Goal: Task Accomplishment & Management: Use online tool/utility

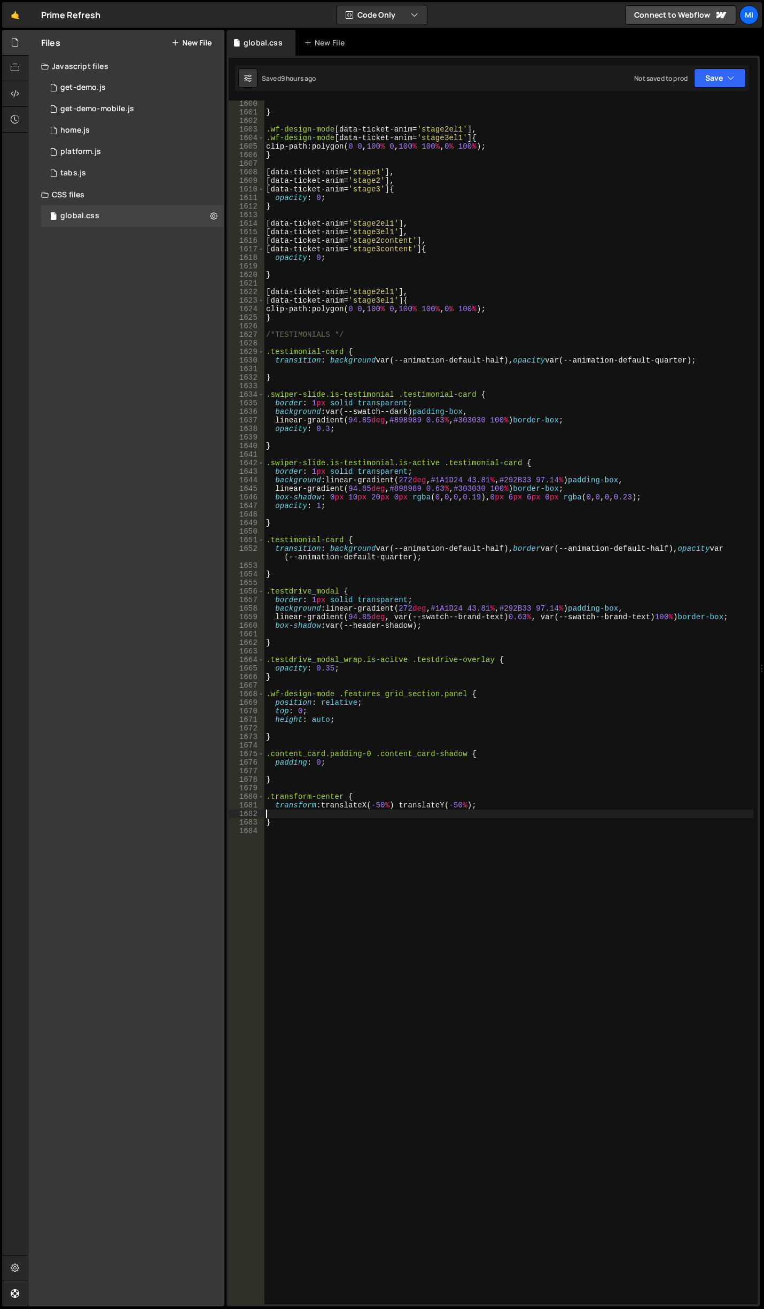
scroll to position [14030, 0]
drag, startPoint x: 29, startPoint y: 7, endPoint x: 21, endPoint y: 10, distance: 8.1
click at [28, 7] on div "🤙 Prime Refresh ⚠️ Code is being edited in another browser" at bounding box center [51, 15] width 98 height 26
click at [21, 10] on link "🤙" at bounding box center [15, 15] width 26 height 26
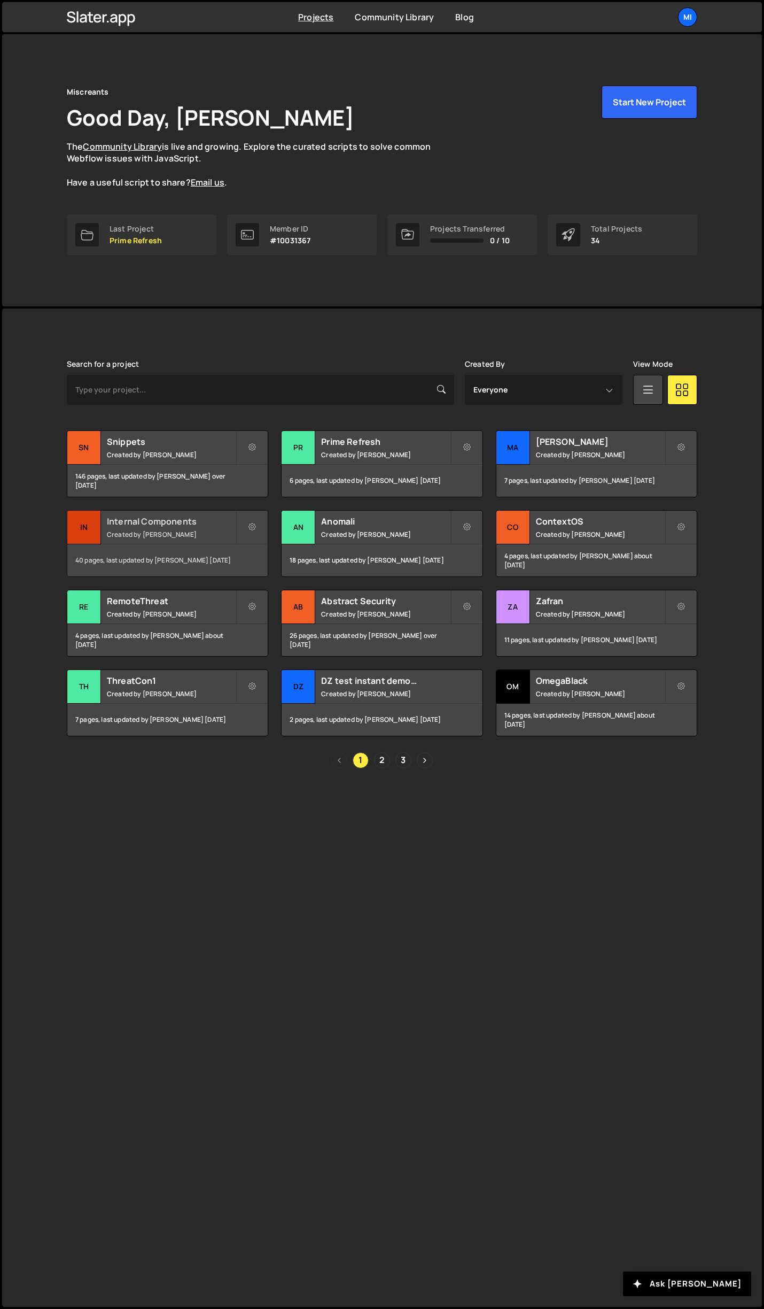
click at [217, 515] on h2 "Internal Components" at bounding box center [171, 521] width 129 height 12
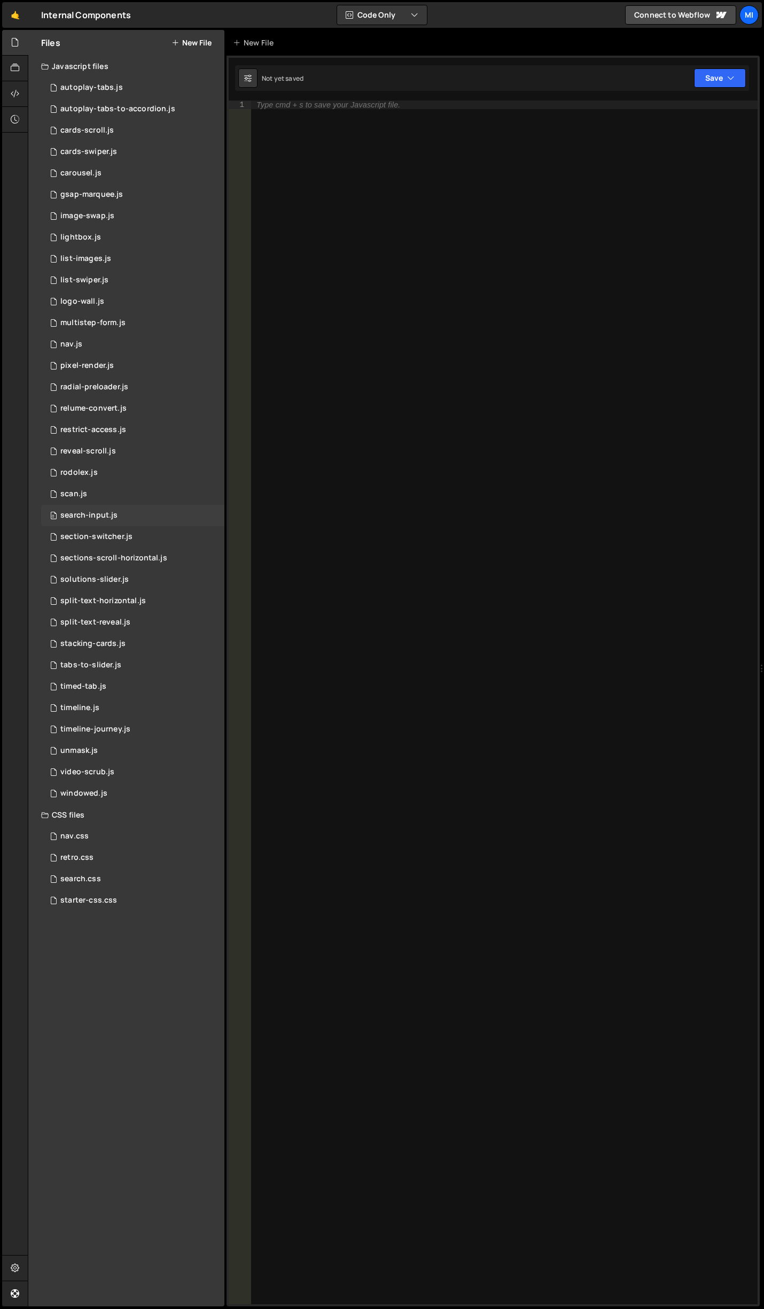
click at [124, 508] on div "0 search-input.js 0" at bounding box center [132, 515] width 183 height 21
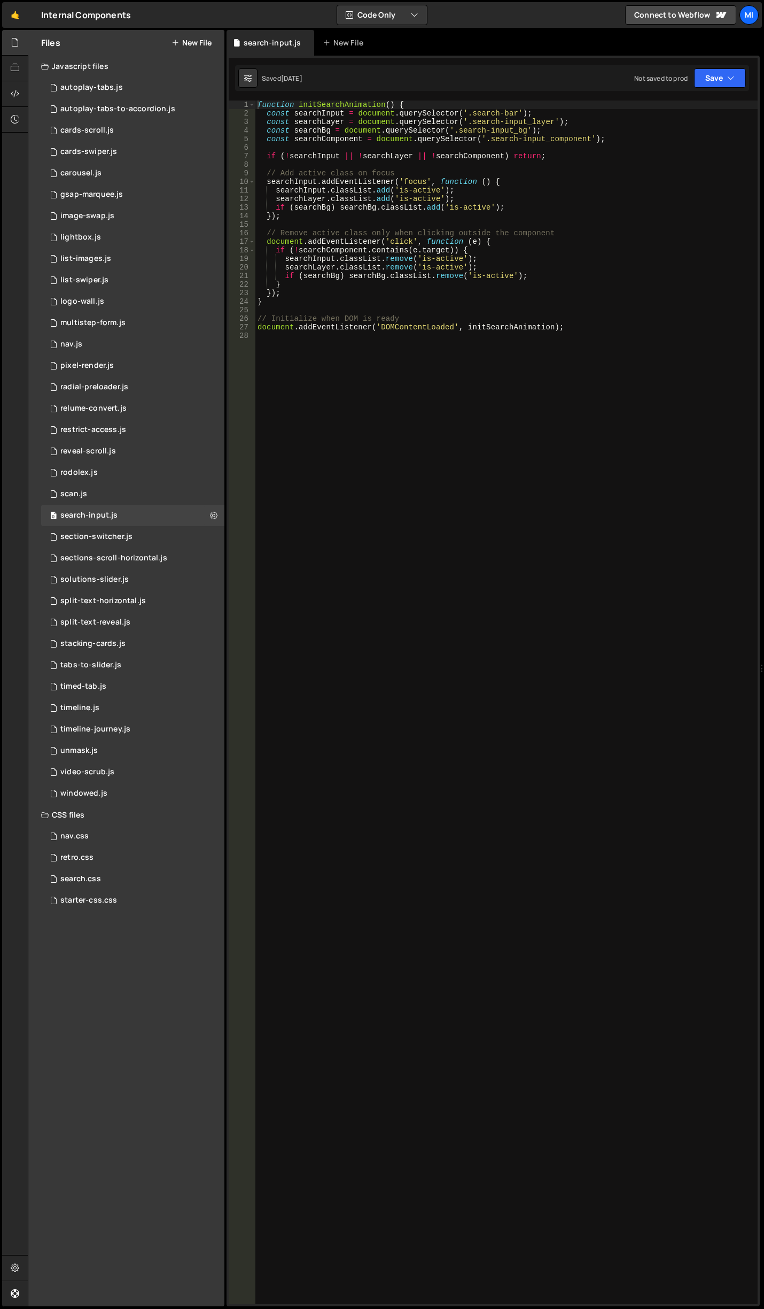
click at [349, 402] on div "function initSearchAnimation ( ) { const searchInput = document . querySelector…" at bounding box center [507, 711] width 503 height 1221
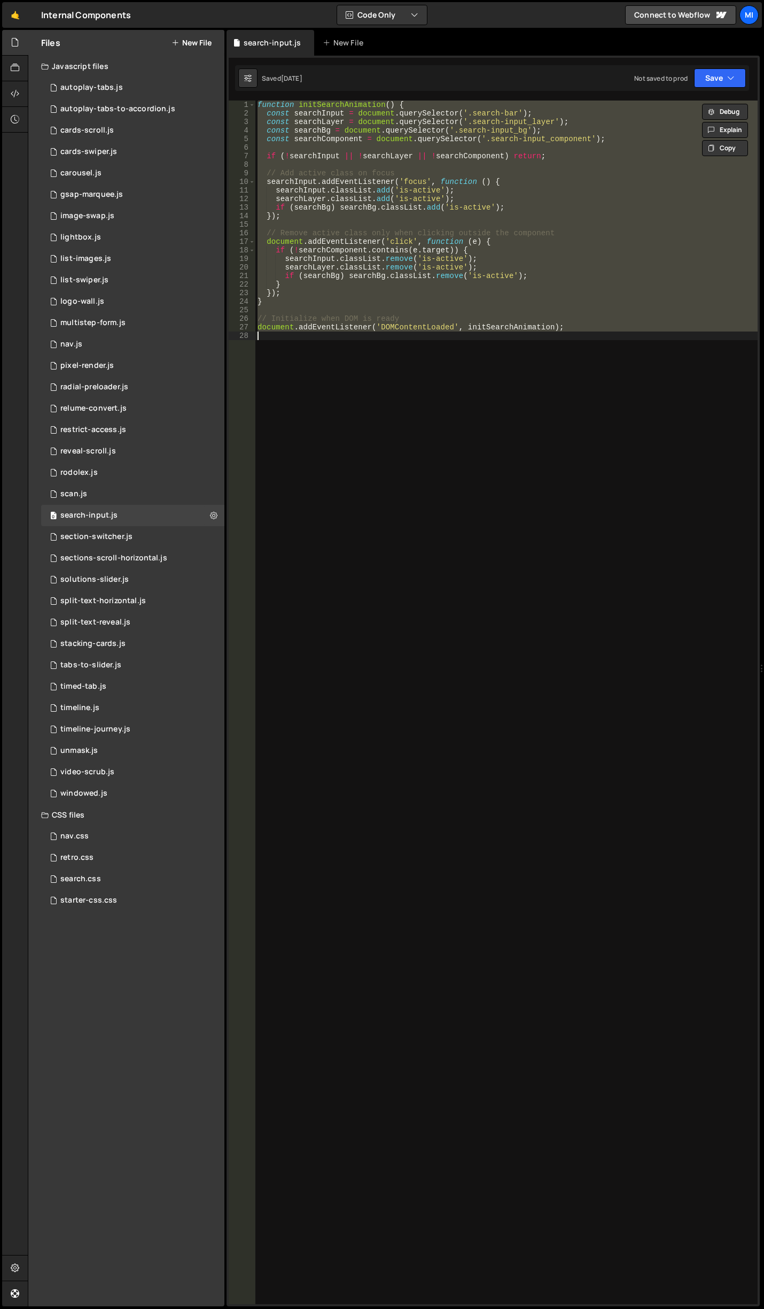
type textarea "."
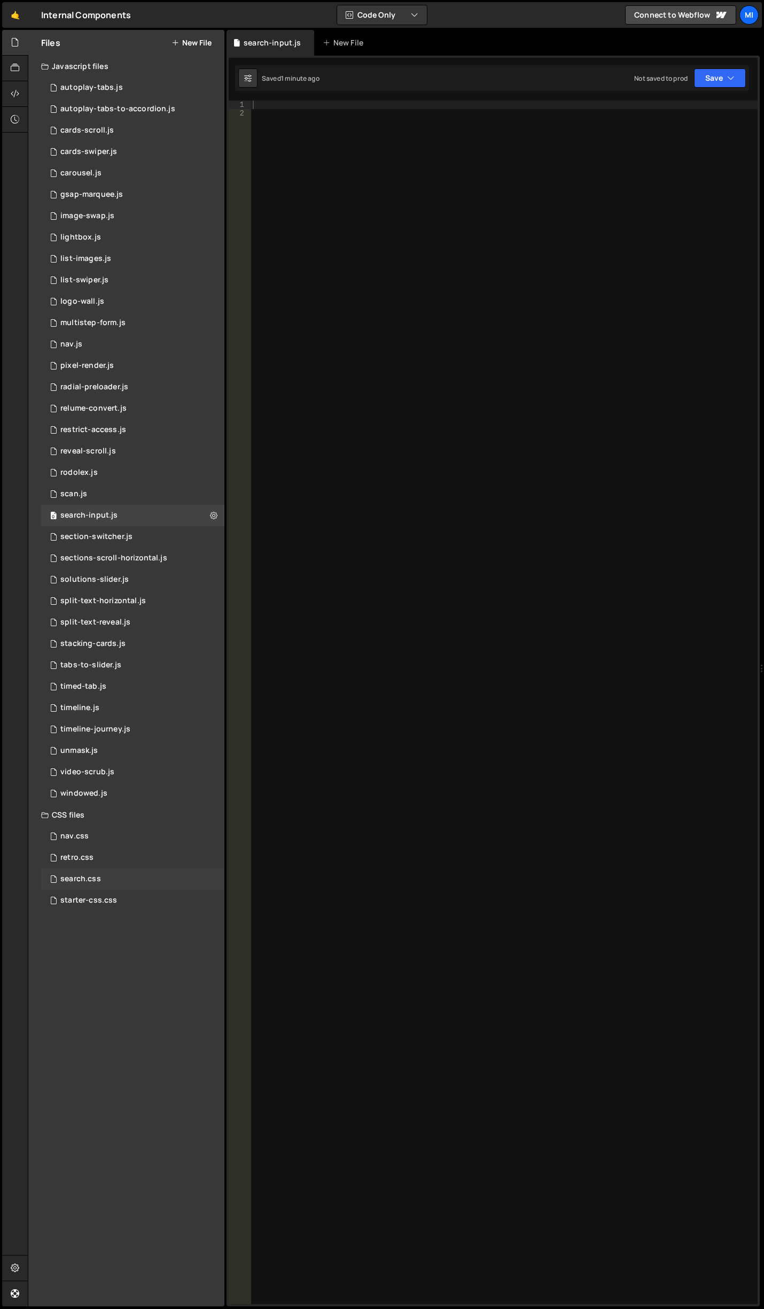
click at [132, 870] on div "search.css 0" at bounding box center [132, 878] width 183 height 21
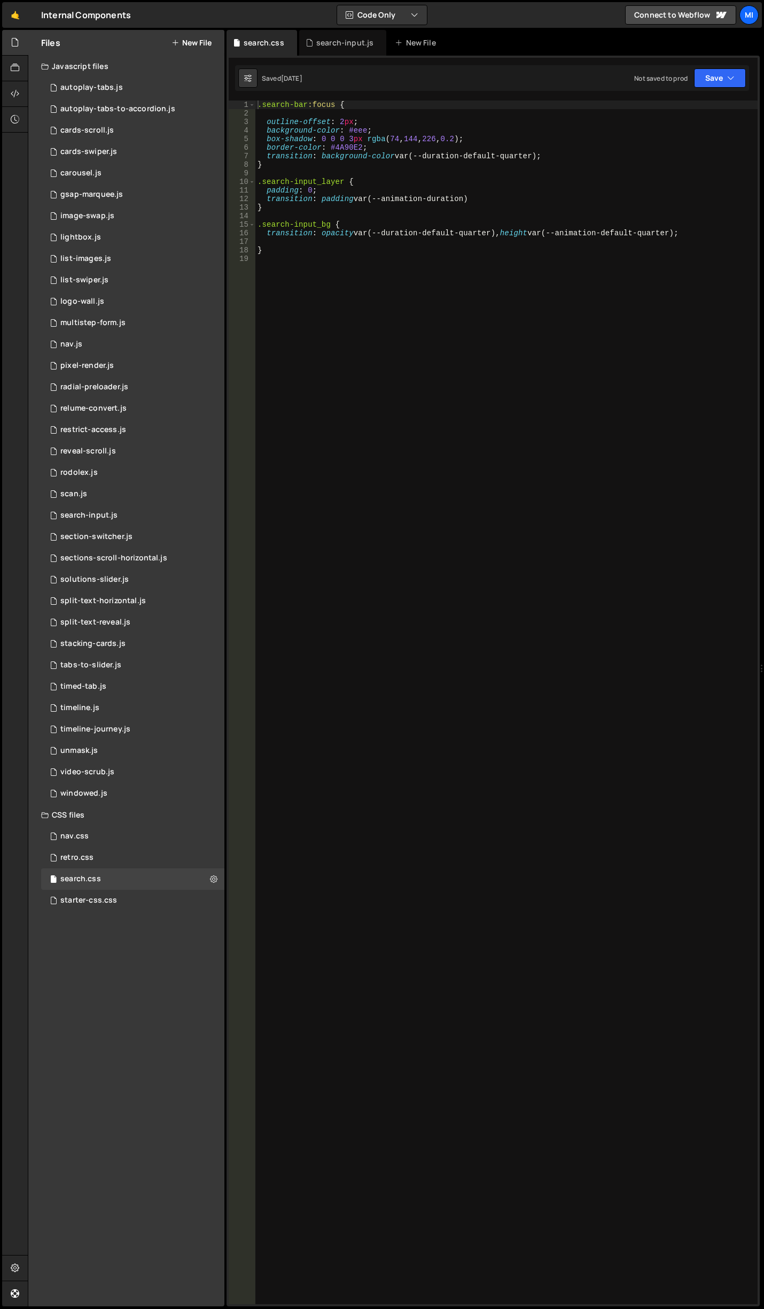
click at [383, 274] on div ".search-bar :focus { outline-offset : 2 px ; background-color : #eee ; box-shad…" at bounding box center [507, 711] width 503 height 1221
drag, startPoint x: 371, startPoint y: 146, endPoint x: 215, endPoint y: 145, distance: 156.1
click at [215, 145] on div "Files New File Javascript files 0 autoplay-tabs.js 0 0 autoplay-tabs-to-accordi…" at bounding box center [396, 668] width 737 height 1277
type textarea "border-color: #4A90E2;"
click at [361, 323] on div ".search-bar :focus { outline-offset : 2 px ; background-color : #eee ; box-shad…" at bounding box center [507, 711] width 503 height 1221
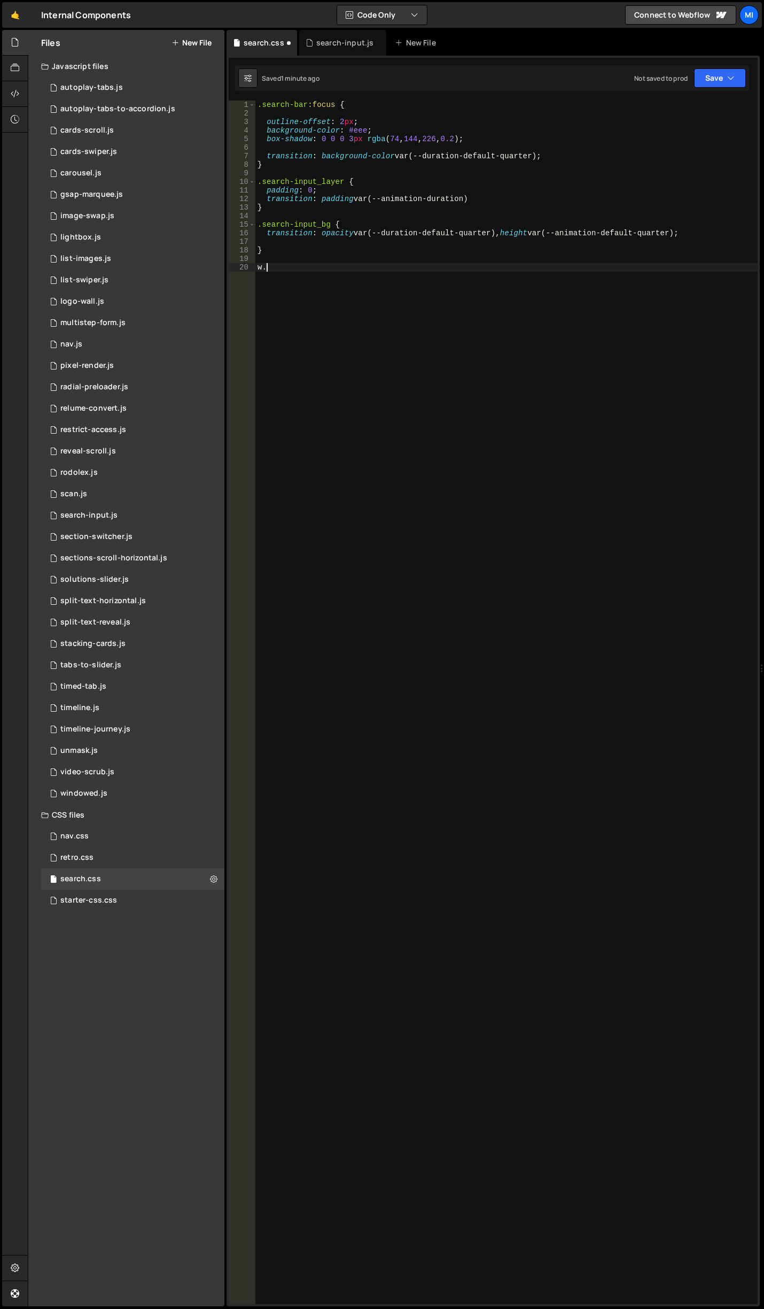
type textarea "w"
paste textarea "search-input_results"
type textarea ".wf-design-mode .search-input_results {}"
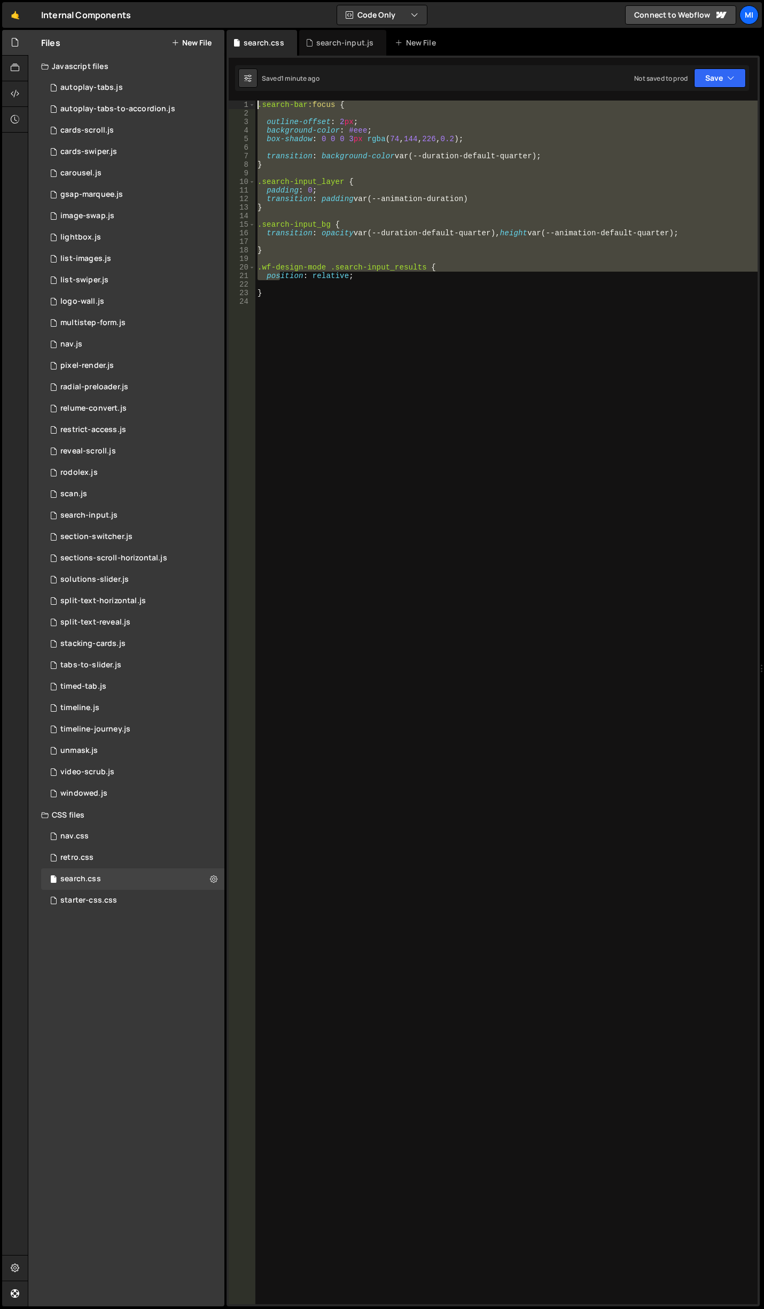
drag, startPoint x: 278, startPoint y: 275, endPoint x: 241, endPoint y: 92, distance: 187.2
click at [241, 92] on div "1 Type cmd + s to save your Javascript file. הההההההההההההההההההההההההההההההההה…" at bounding box center [494, 681] width 534 height 1250
type textarea ".search-bar:focus {"
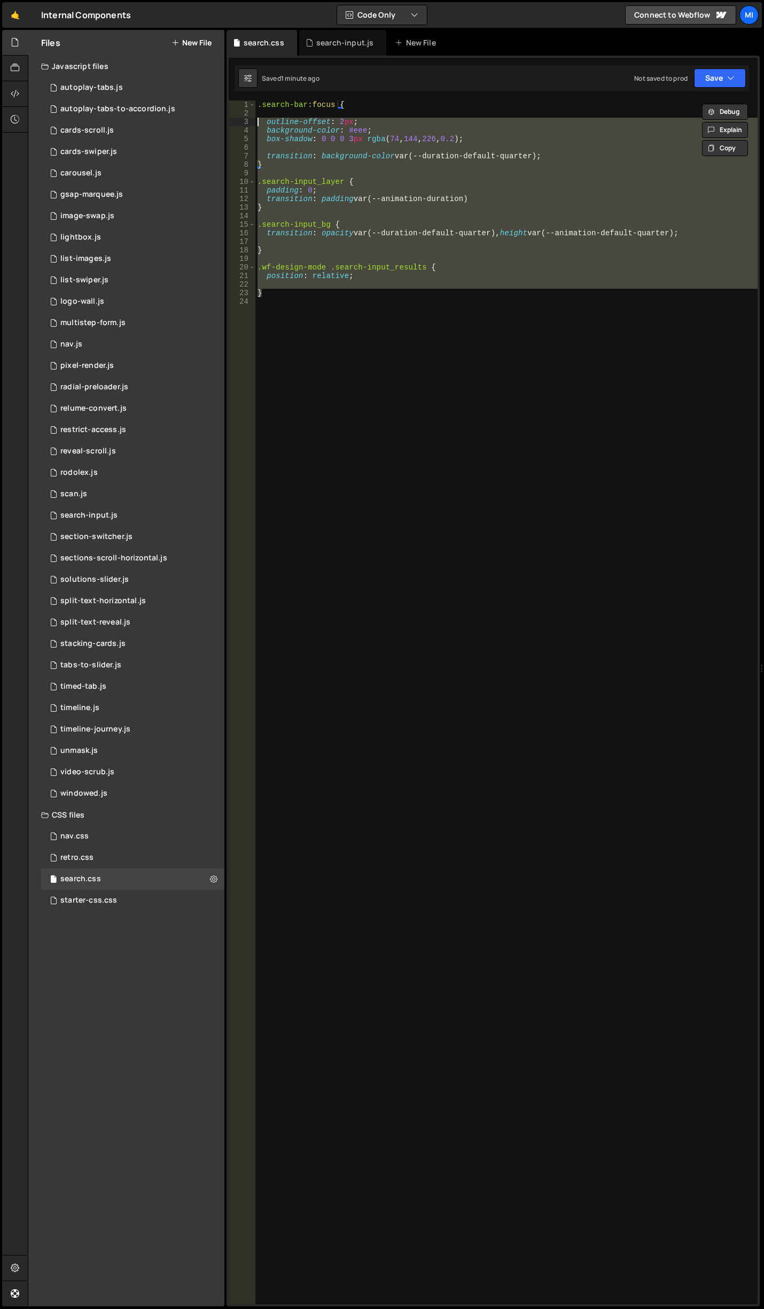
drag, startPoint x: 295, startPoint y: 291, endPoint x: 208, endPoint y: 57, distance: 249.8
click at [208, 57] on div "Files New File Javascript files 0 autoplay-tabs.js 0 0 autoplay-tabs-to-accordi…" at bounding box center [396, 668] width 737 height 1277
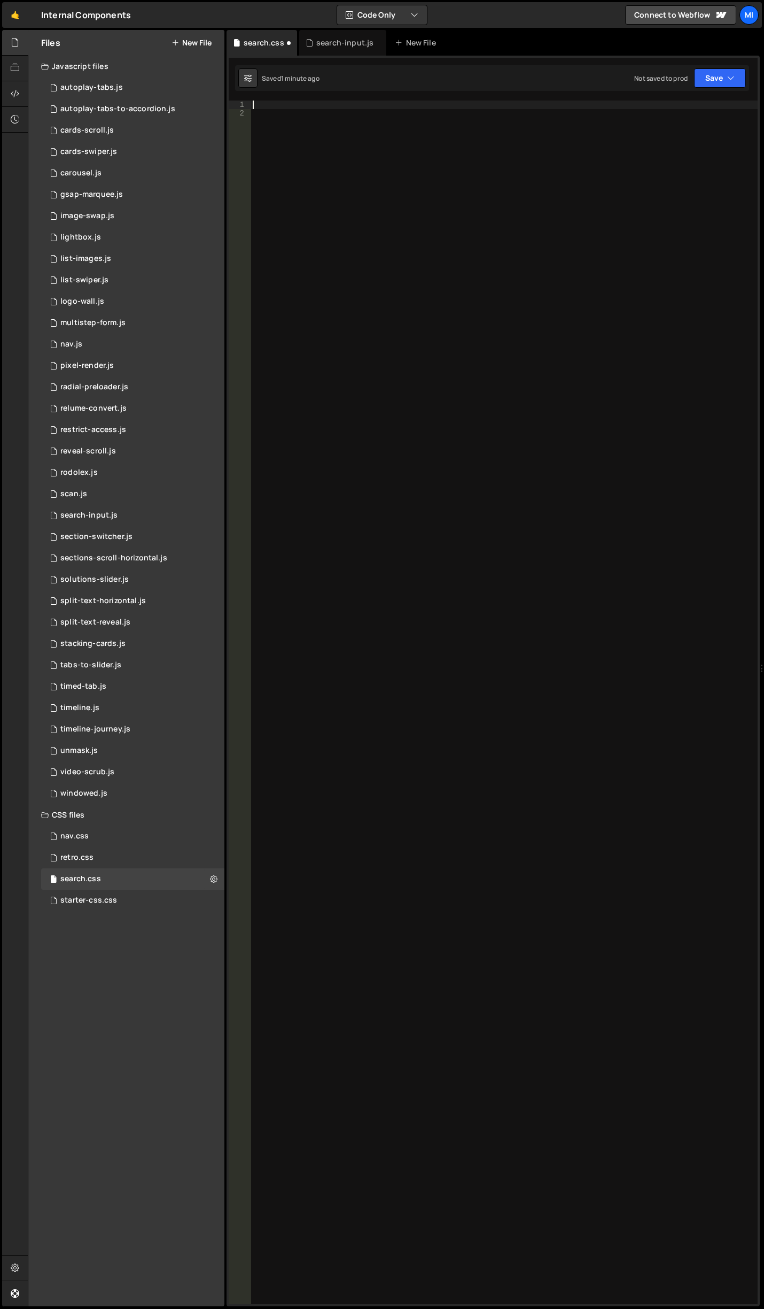
scroll to position [0, 0]
click at [365, 234] on div at bounding box center [504, 711] width 507 height 1221
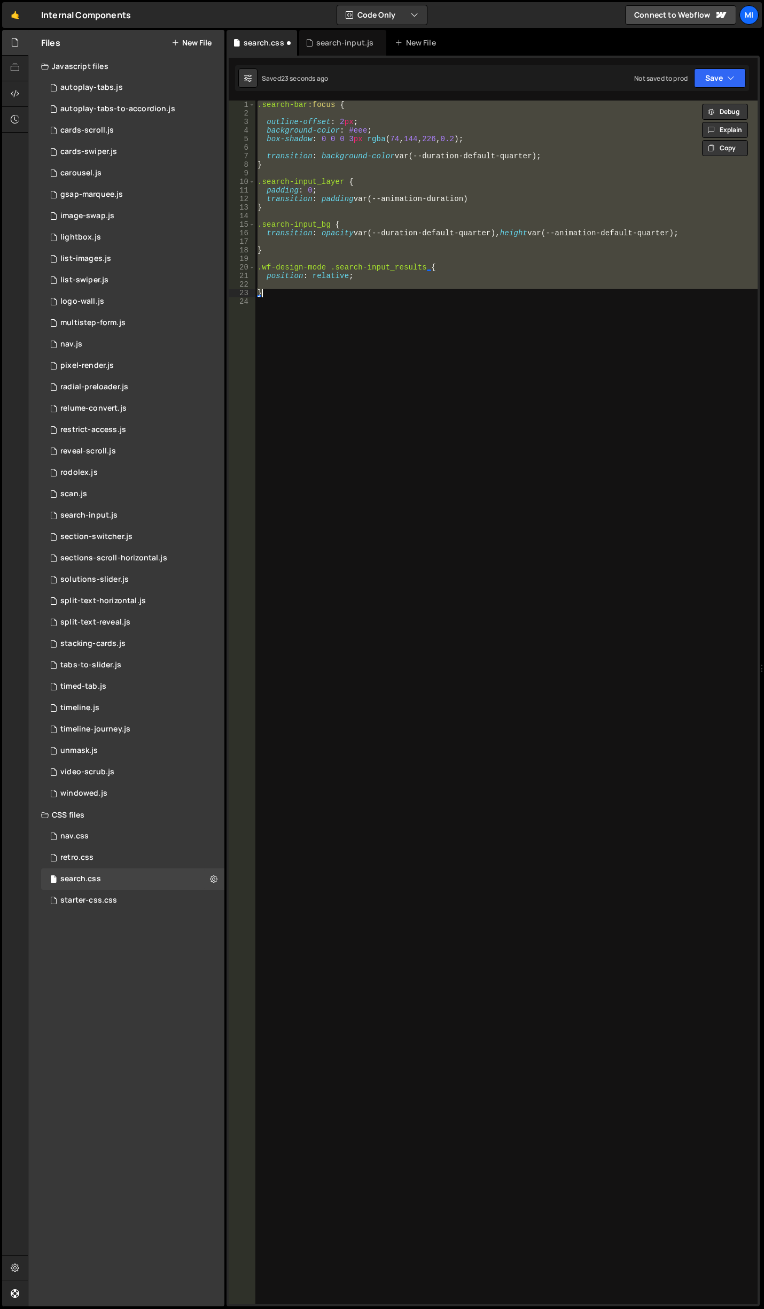
click at [358, 236] on div ".search-bar :focus { outline-offset : 2 px ; background-color : #eee ; box-shad…" at bounding box center [507, 702] width 503 height 1203
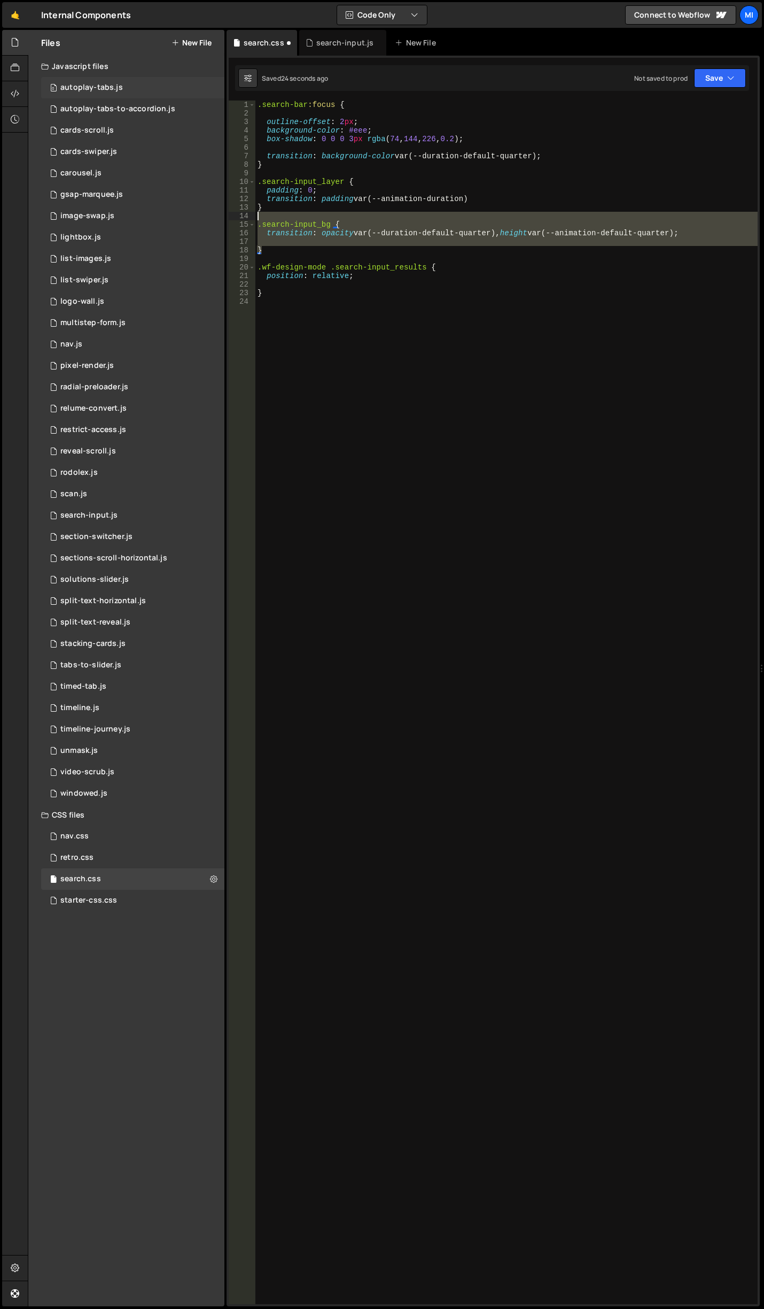
drag, startPoint x: 274, startPoint y: 249, endPoint x: 182, endPoint y: 87, distance: 186.5
click at [190, 91] on div "Files New File Javascript files 0 autoplay-tabs.js 0 0 autoplay-tabs-to-accordi…" at bounding box center [396, 668] width 737 height 1277
type textarea ".search-bar:focus {"
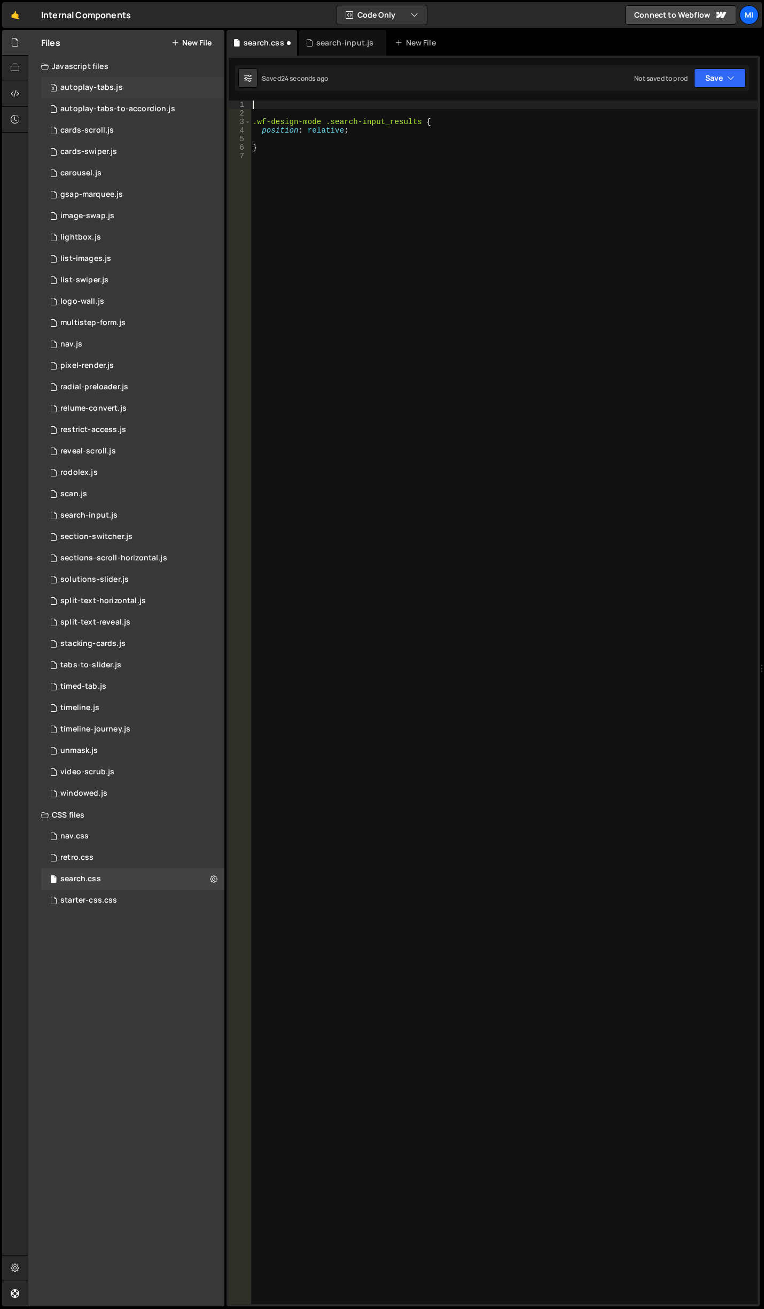
type textarea ".wf-design-mode .search-input_results {"
click at [331, 38] on div "search-input.js" at bounding box center [344, 42] width 57 height 11
click at [364, 294] on div at bounding box center [504, 711] width 507 height 1221
paste textarea "document.addEventListener("DOMContentLoaded", initSearchAnimation);"
type textarea "document.addEventListener("DOMContentLoaded", initSearchAnimation);"
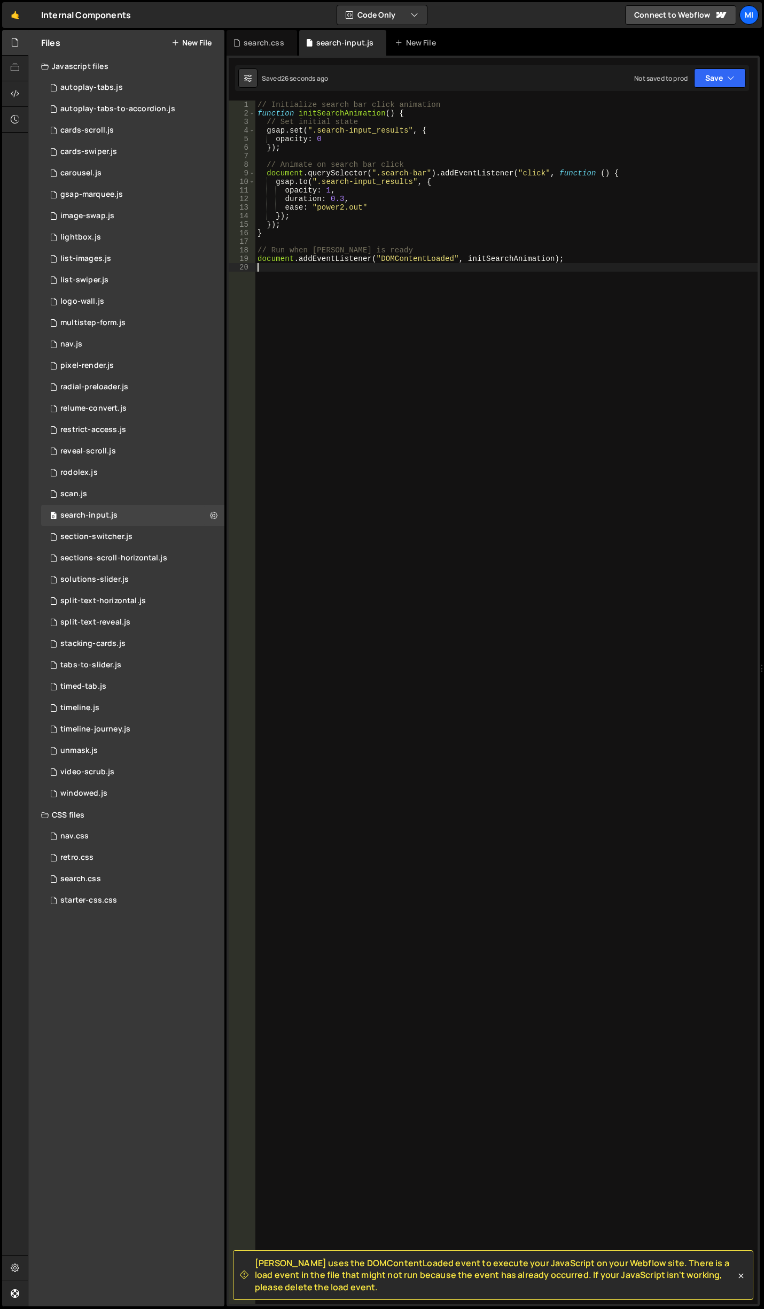
click at [424, 277] on div "// Initialize search bar click animation function initSearchAnimation ( ) { // …" at bounding box center [507, 711] width 503 height 1221
click at [696, 459] on div "// Initialize search bar click animation function initSearchAnimation ( ) { // …" at bounding box center [507, 711] width 503 height 1221
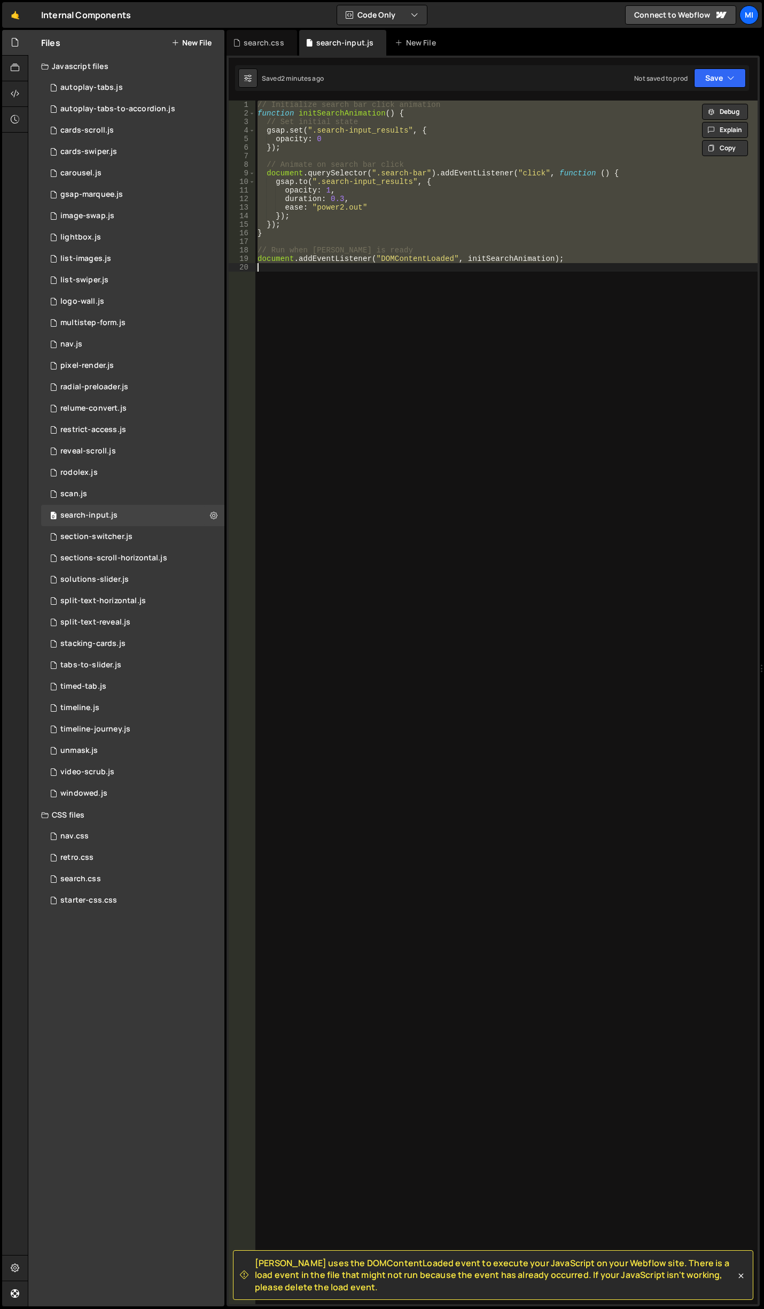
paste textarea
type textarea "document.addEventListener("DOMContentLoaded", initSearchAnimation);"
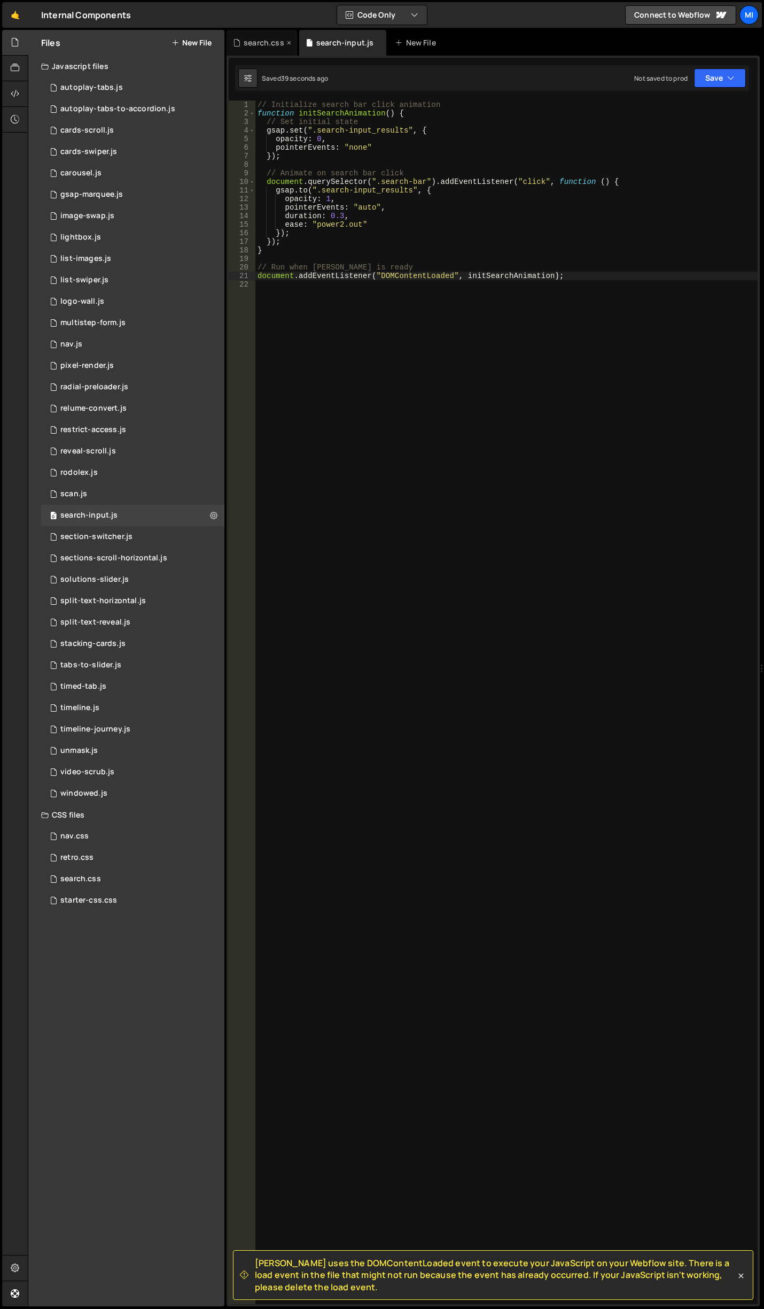
click at [269, 41] on div "search.css" at bounding box center [264, 42] width 41 height 11
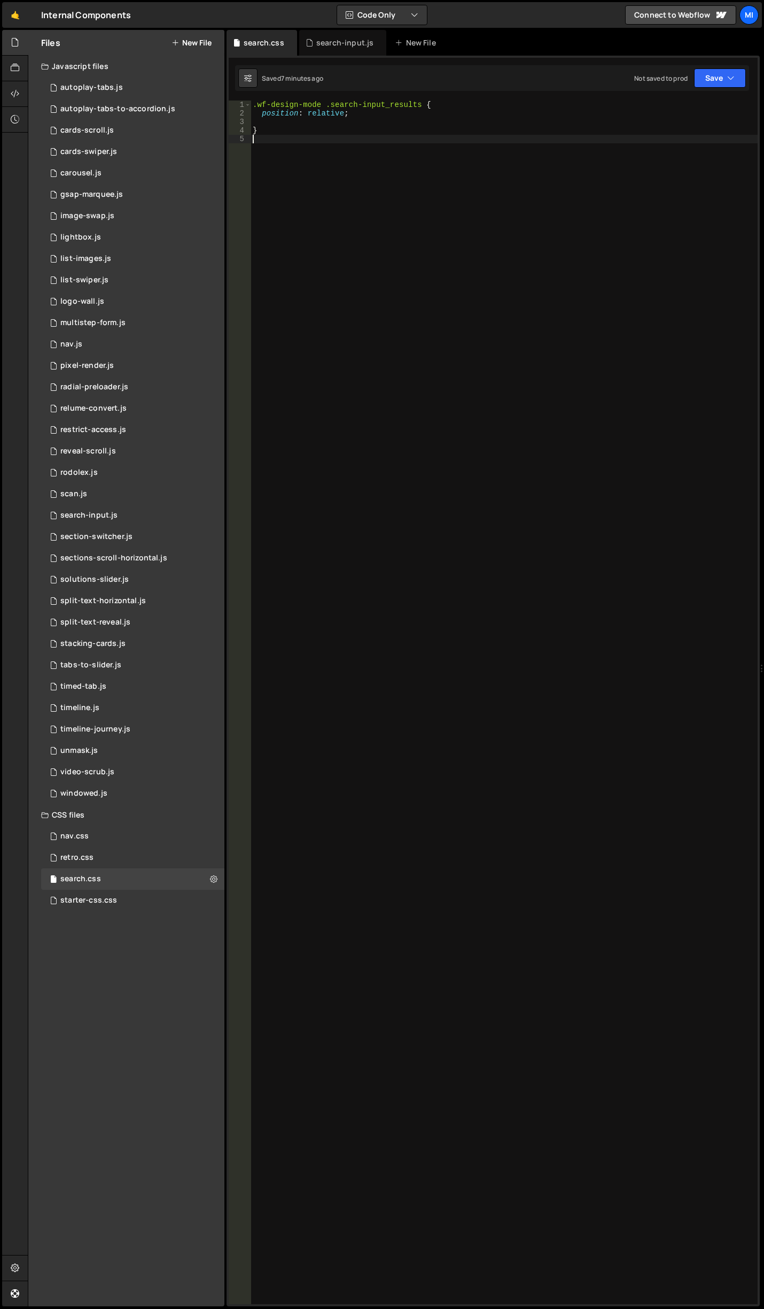
click at [375, 528] on div ".wf-design-mode .search-input_results { position : relative ; }" at bounding box center [504, 711] width 507 height 1221
click at [383, 133] on div ".wf-design-mode .search-input_results { position : relative ; }" at bounding box center [504, 711] width 507 height 1221
type textarea "}"
click at [383, 123] on div ".wf-design-mode .search-input_results { position : relative ; }" at bounding box center [504, 711] width 507 height 1221
click at [383, 113] on div ".wf-design-mode .search-input_results { position : relative ; }" at bounding box center [504, 711] width 507 height 1221
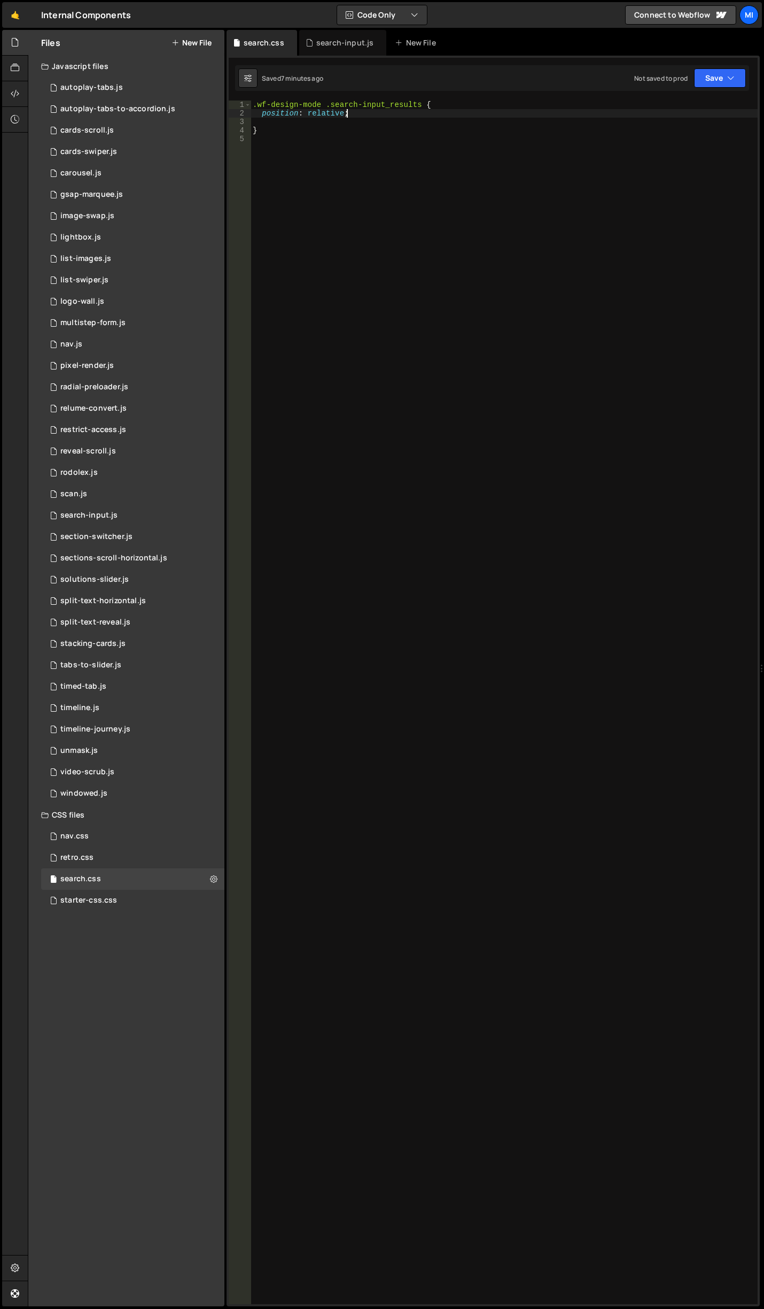
type textarea "position: relative;"
type textarea "pointer-events: auto;"
click at [542, 411] on div ".wf-design-mode .search-input_results { position : relative ; pointer-events : …" at bounding box center [504, 711] width 507 height 1221
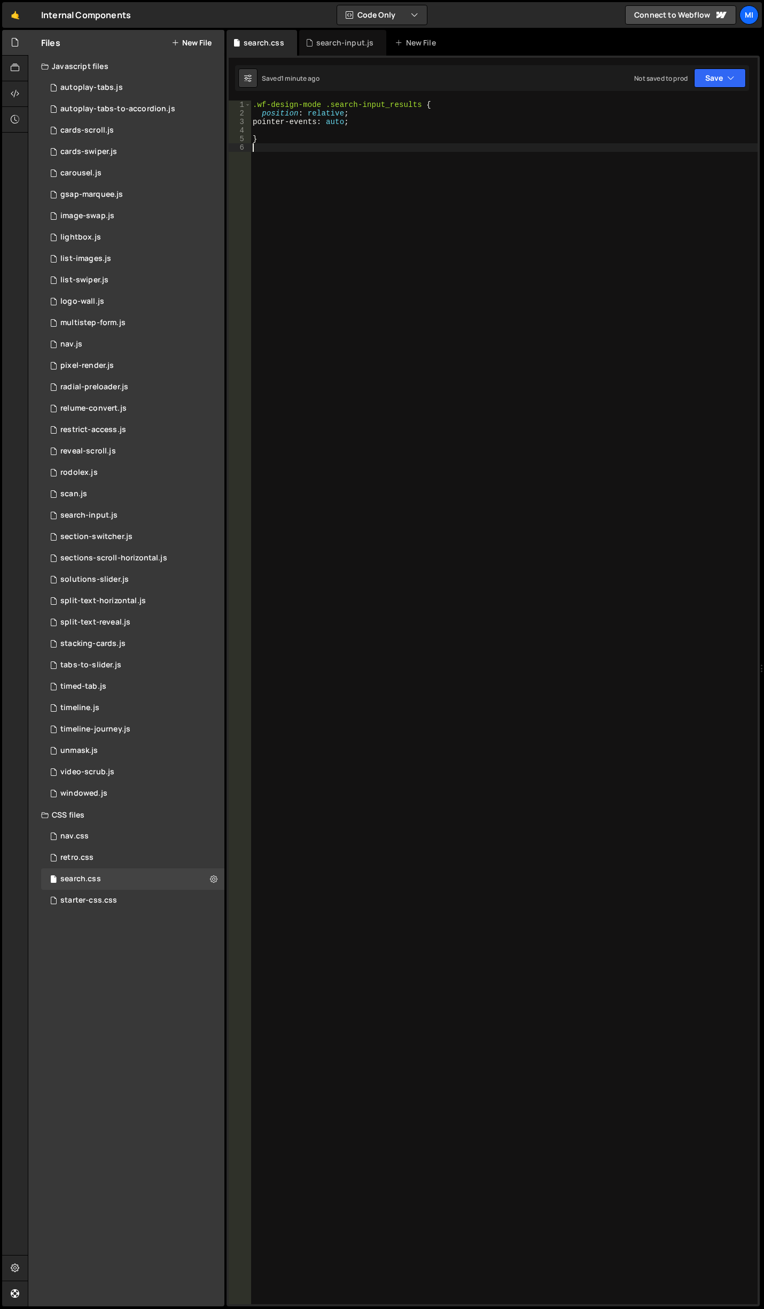
click at [304, 235] on div ".wf-design-mode .search-input_results { position : relative ; pointer-events : …" at bounding box center [504, 711] width 507 height 1221
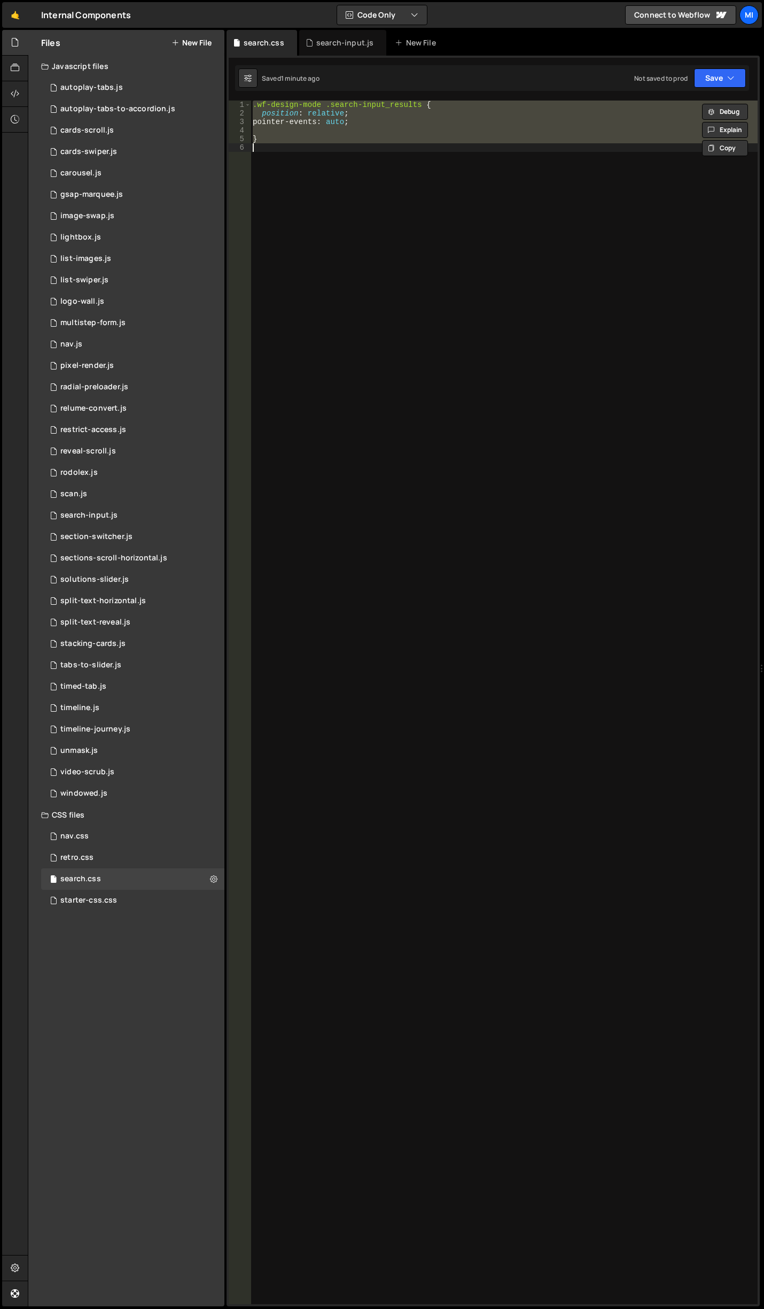
paste textarea "document.addEventListener("DOMContentLoaded", initSearchAnimation);"
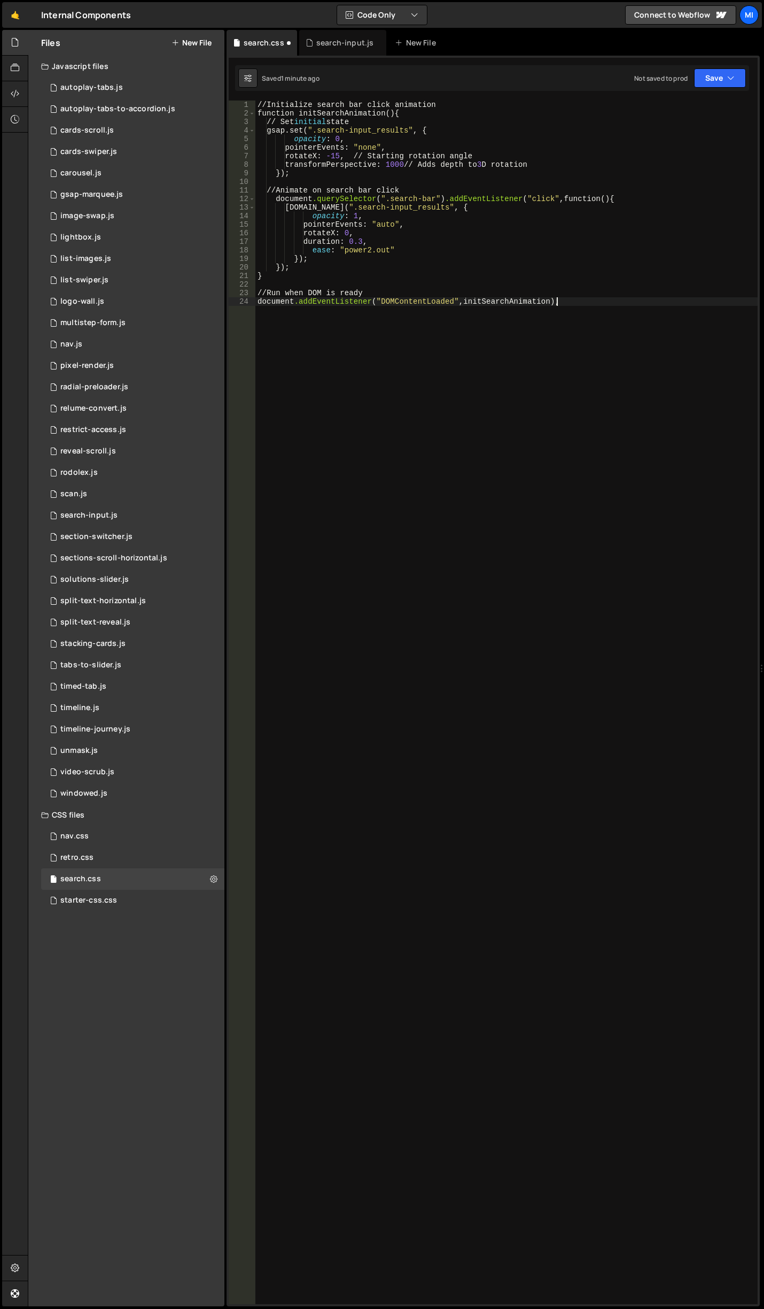
type textarea "}"
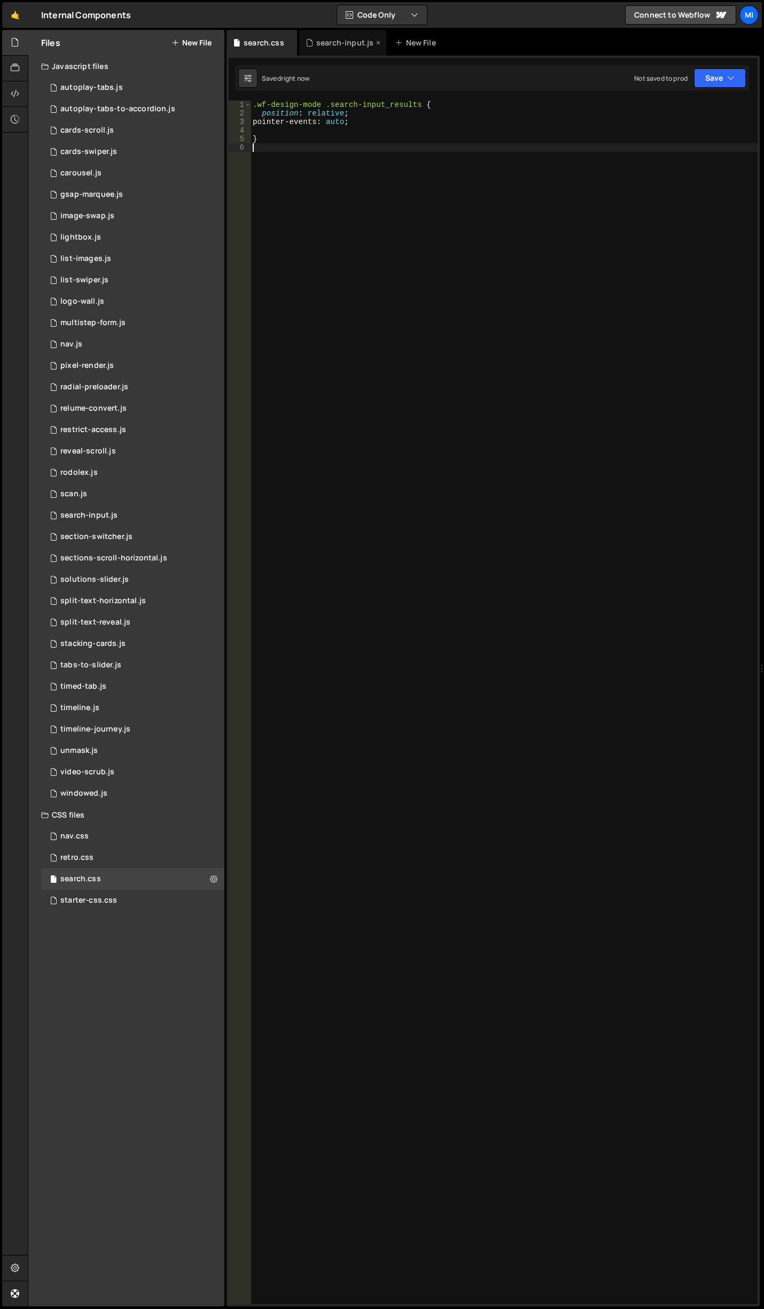
click at [336, 43] on div "search-input.js" at bounding box center [344, 42] width 57 height 11
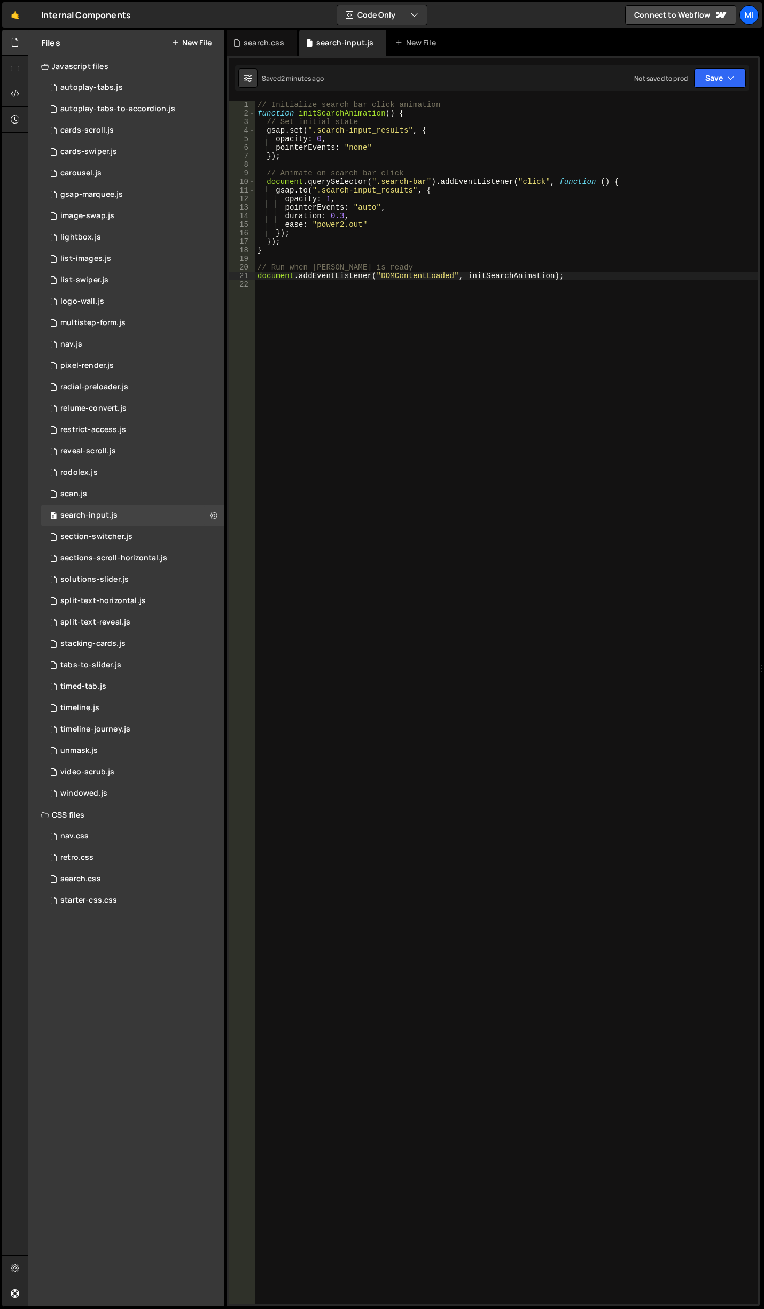
click at [422, 347] on div "// Initialize search bar click animation function initSearchAnimation ( ) { // …" at bounding box center [507, 711] width 503 height 1221
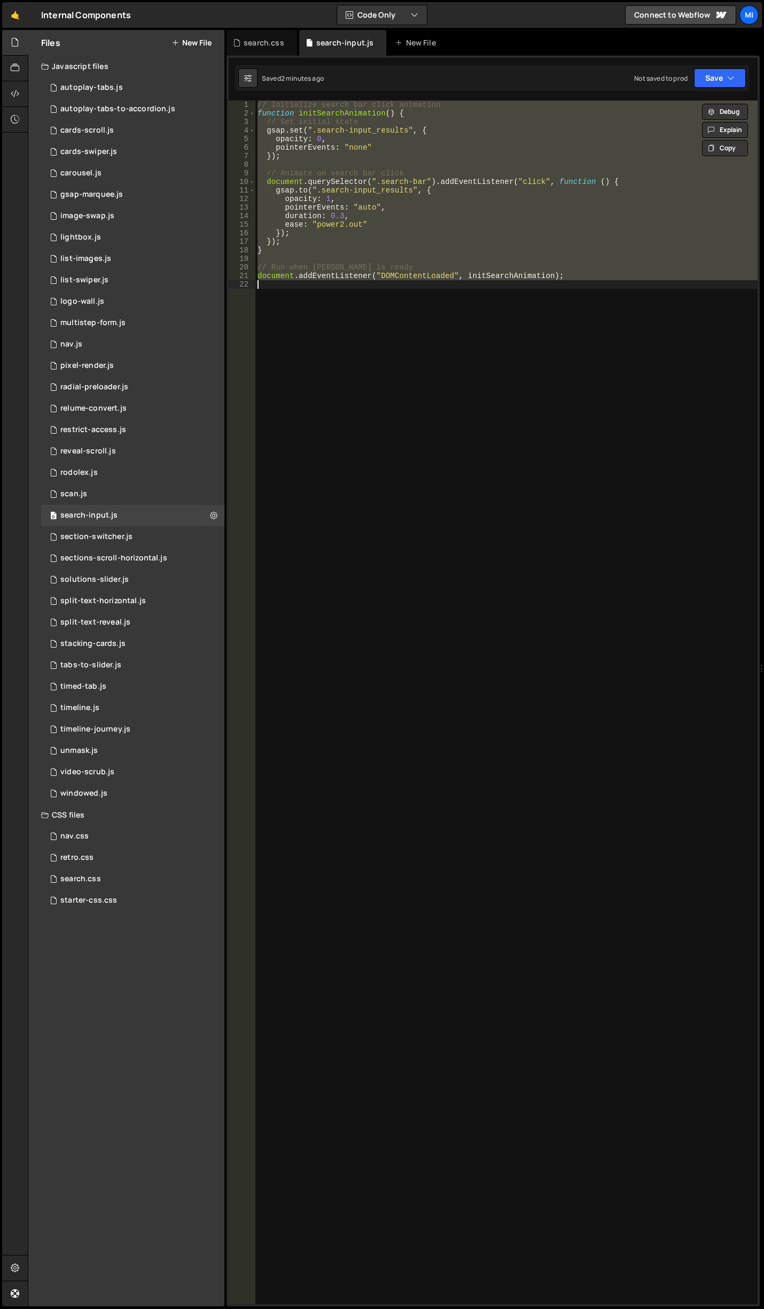
paste textarea
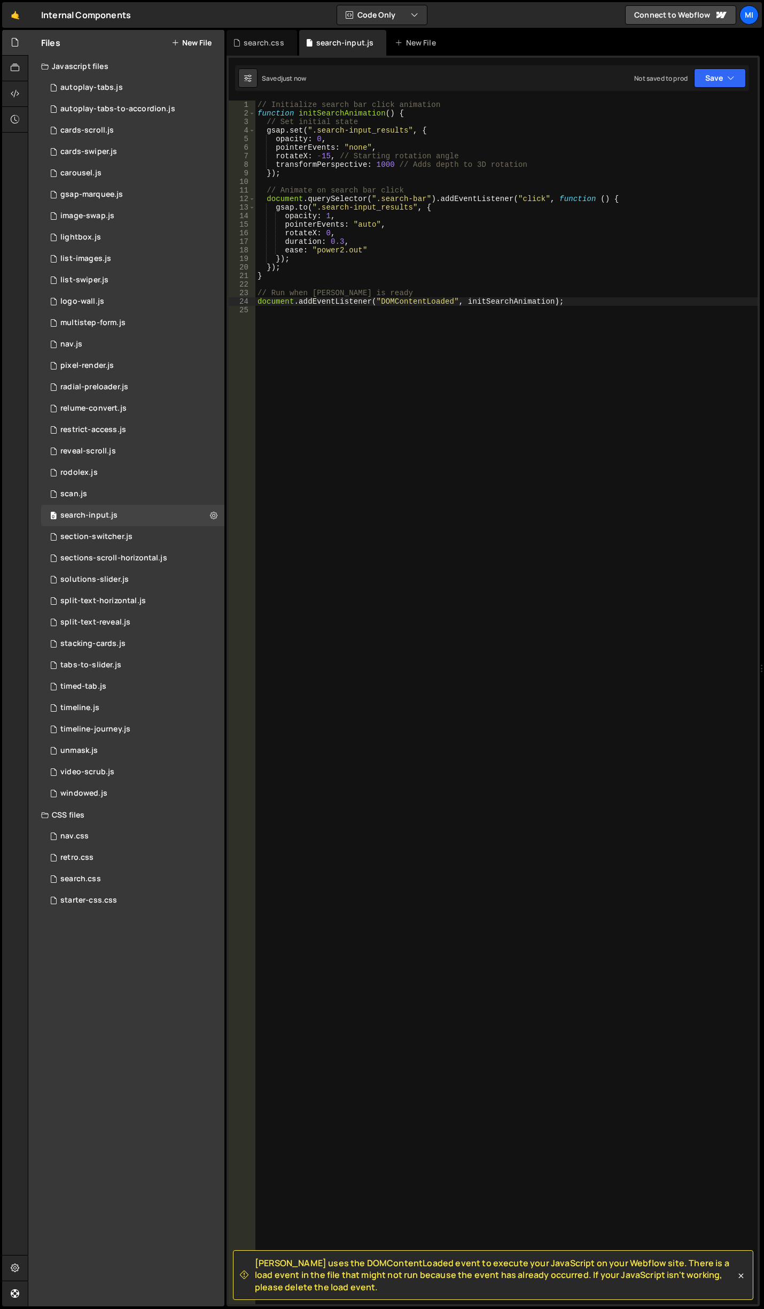
click at [381, 161] on div "// Initialize search bar click animation function initSearchAnimation ( ) { // …" at bounding box center [507, 711] width 503 height 1221
drag, startPoint x: 323, startPoint y: 159, endPoint x: 330, endPoint y: 158, distance: 7.0
click at [330, 158] on div "// Initialize search bar click animation function initSearchAnimation ( ) { // …" at bounding box center [507, 711] width 503 height 1221
type textarea "rotateX: -90, // Starting rotation angle"
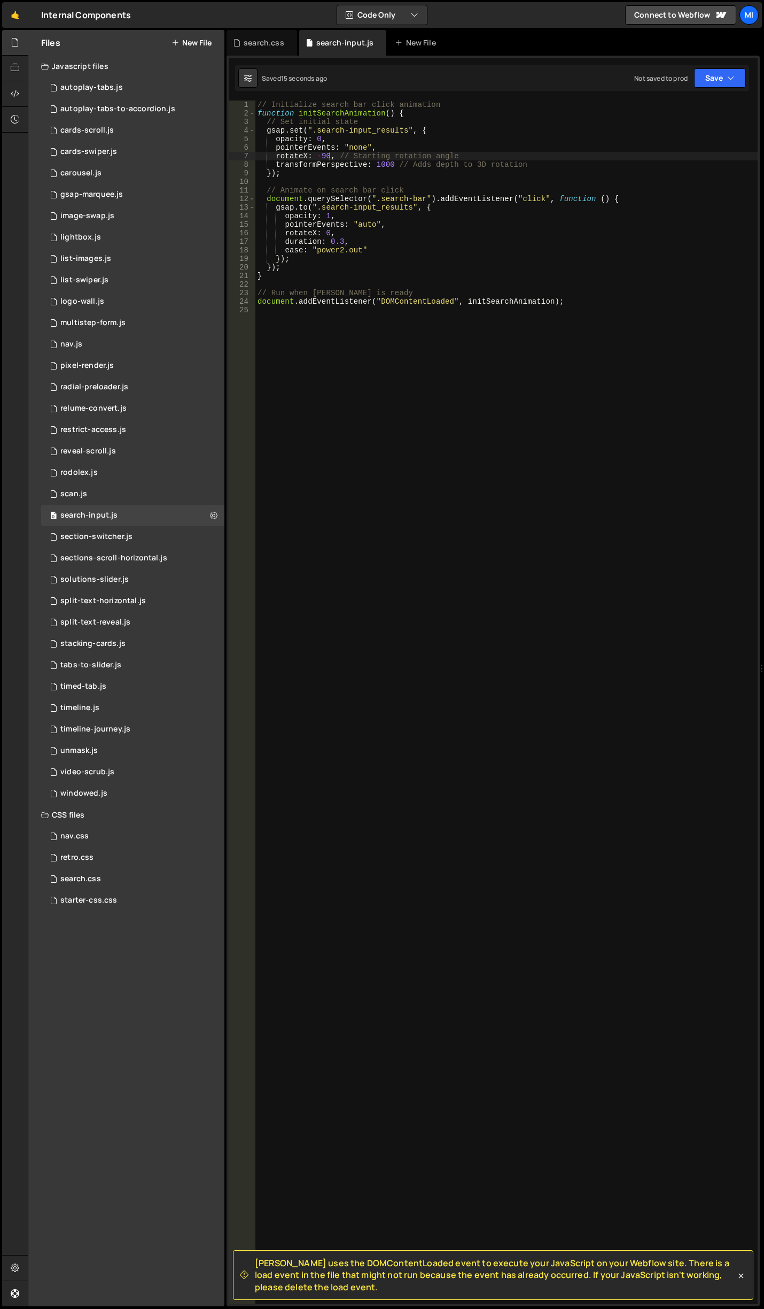
click at [409, 389] on div "// Initialize search bar click animation function initSearchAnimation ( ) { // …" at bounding box center [507, 711] width 503 height 1221
type textarea "document.addEventListener("DOMContentLoaded", initSearchAnimation);"
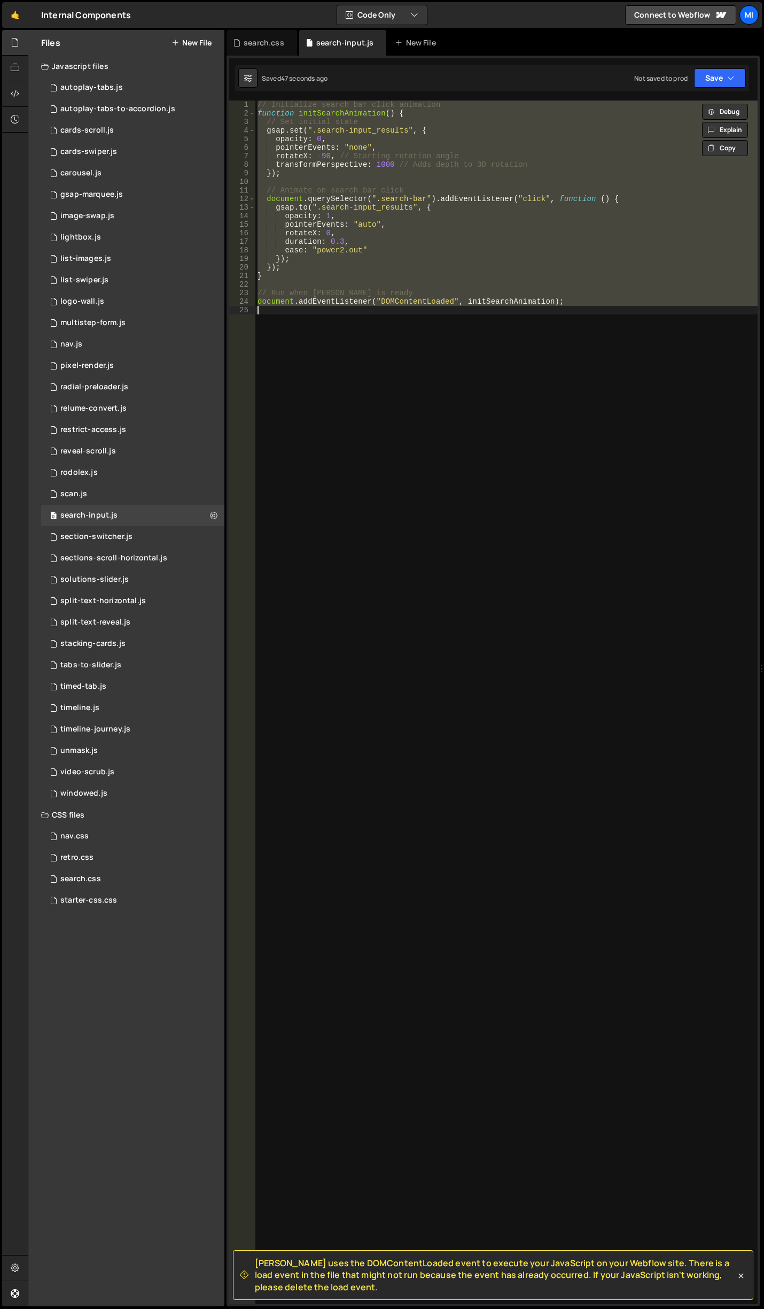
click at [444, 542] on div "// Initialize search bar click animation function initSearchAnimation ( ) { // …" at bounding box center [507, 702] width 503 height 1203
paste textarea
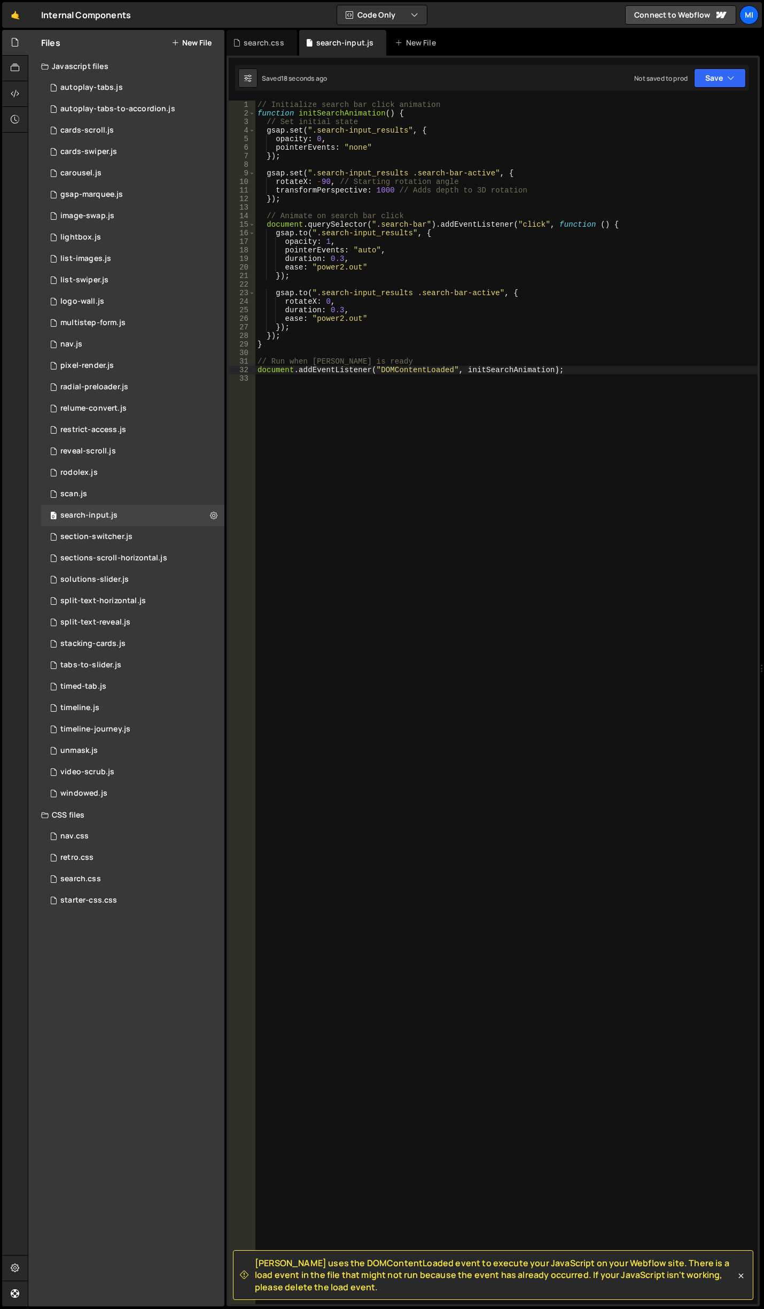
click at [320, 184] on div "// Initialize search bar click animation function initSearchAnimation ( ) { // …" at bounding box center [507, 711] width 503 height 1221
type textarea "rotateX: 90, // Starting rotation angle"
click at [562, 597] on div "// Initialize search bar click animation function initSearchAnimation ( ) { // …" at bounding box center [507, 711] width 503 height 1221
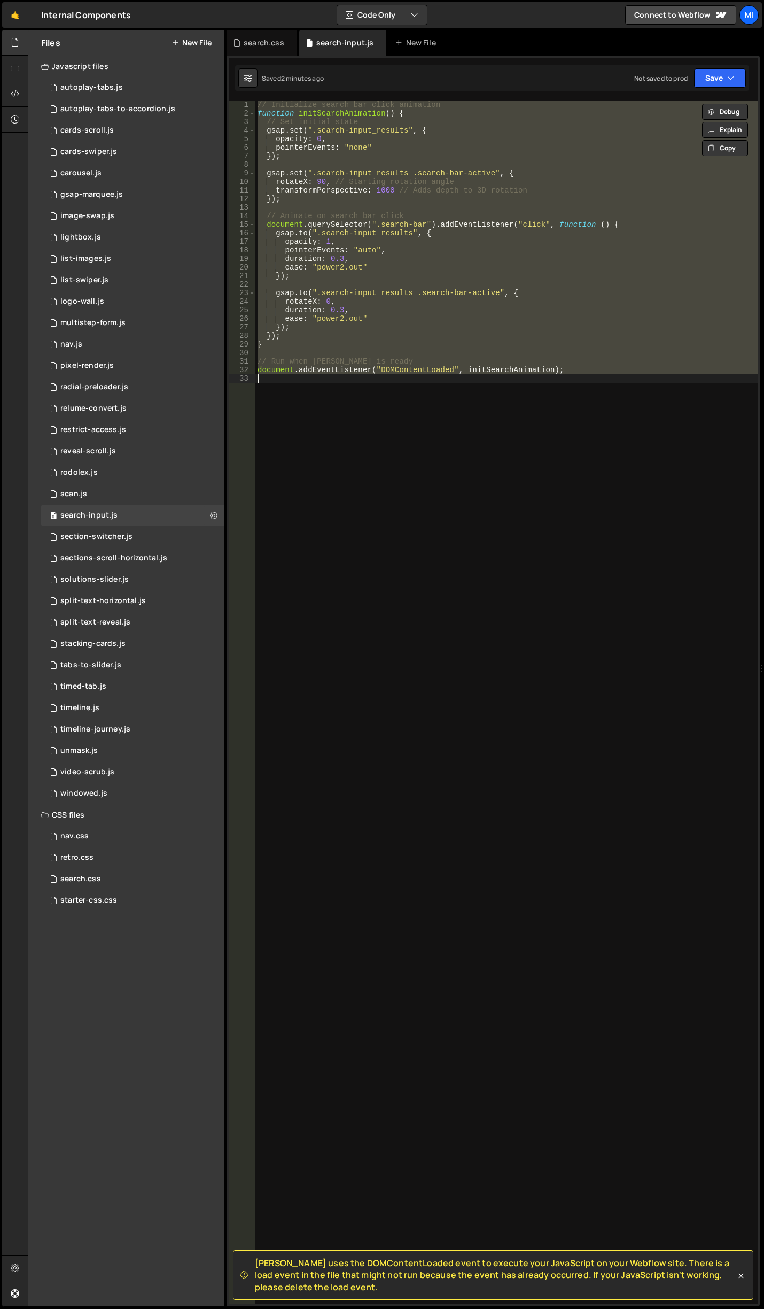
paste textarea
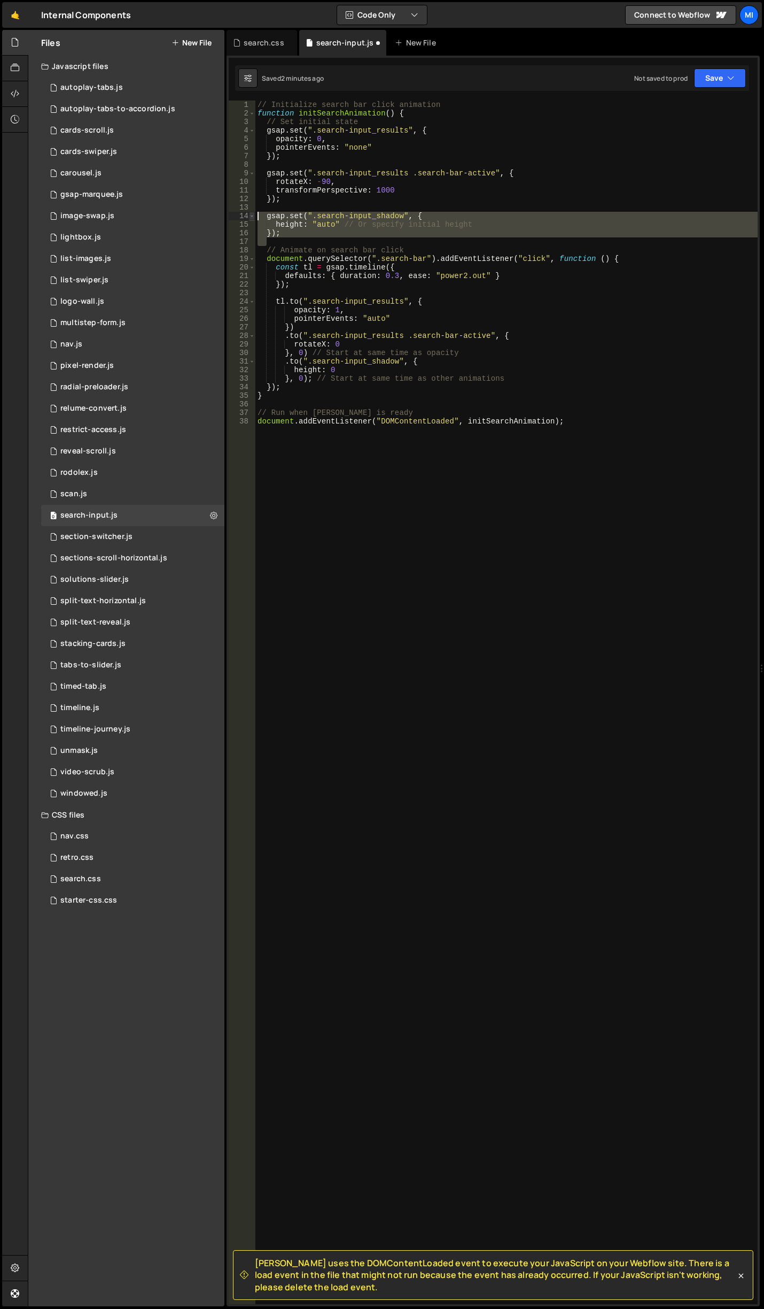
drag, startPoint x: 295, startPoint y: 238, endPoint x: 254, endPoint y: 217, distance: 46.4
click at [254, 217] on div "document.addEventListener("DOMContentLoaded", initSearchAnimation); 1 2 3 4 5 6…" at bounding box center [493, 702] width 529 height 1203
type textarea "gsap.set(".search-input_shadow", { height: "auto" // Or specify initial height"
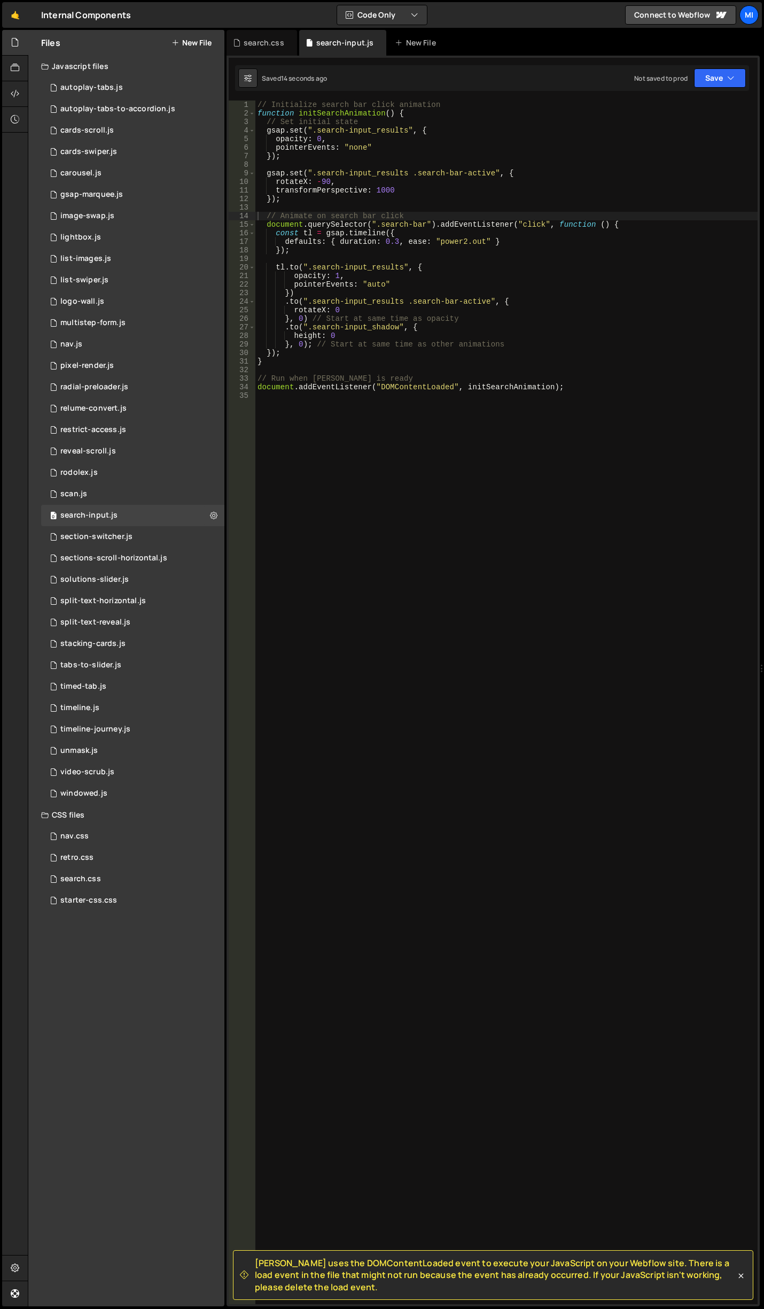
click at [319, 183] on div "// Initialize search bar click animation function initSearchAnimation ( ) { // …" at bounding box center [507, 711] width 503 height 1221
click at [406, 346] on div "// Initialize search bar click animation function initSearchAnimation ( ) { // …" at bounding box center [507, 711] width 503 height 1221
click at [422, 283] on div "// Initialize search bar click animation function initSearchAnimation ( ) { // …" at bounding box center [507, 711] width 503 height 1221
click at [390, 311] on div "// Initialize search bar click animation function initSearchAnimation ( ) { // …" at bounding box center [507, 711] width 503 height 1221
type textarea "rotateX: 0,"
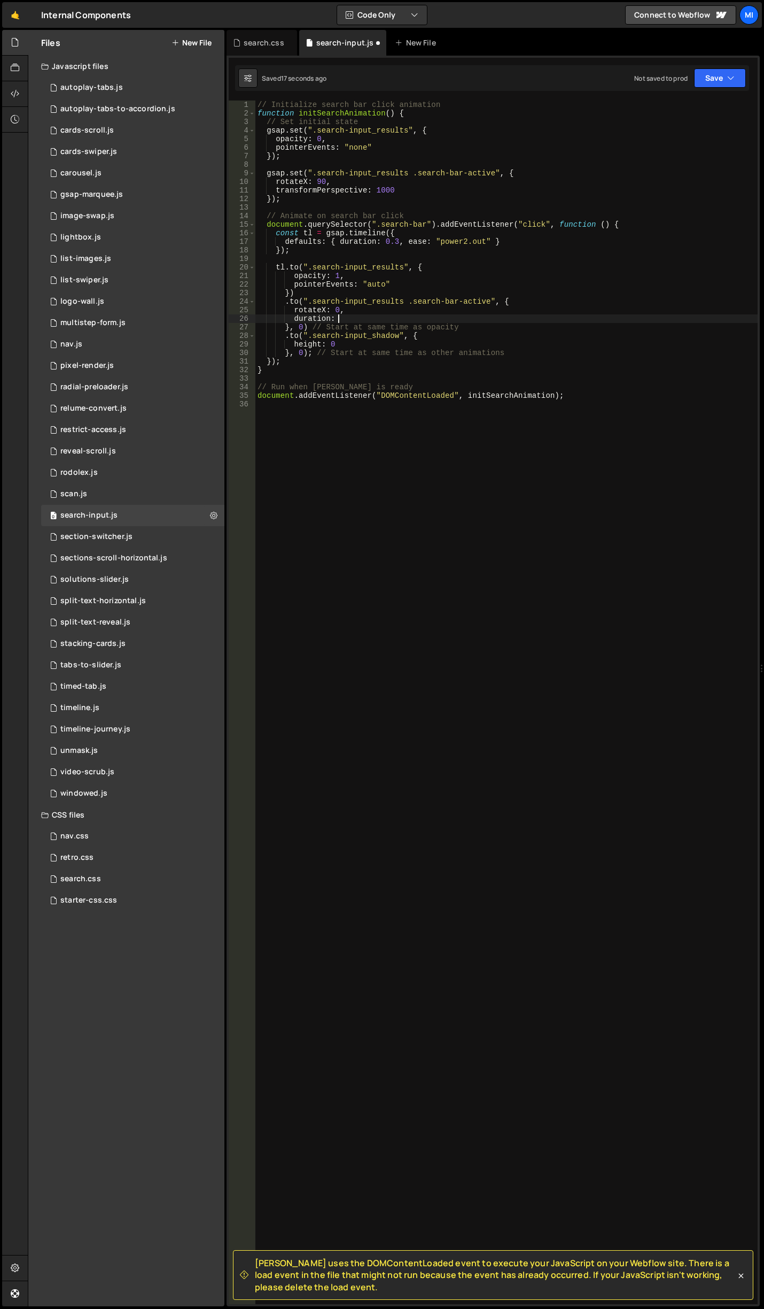
scroll to position [0, 5]
click at [354, 339] on div "// Initialize search bar click animation function initSearchAnimation ( ) { // …" at bounding box center [507, 711] width 503 height 1221
type textarea "height: 0,"
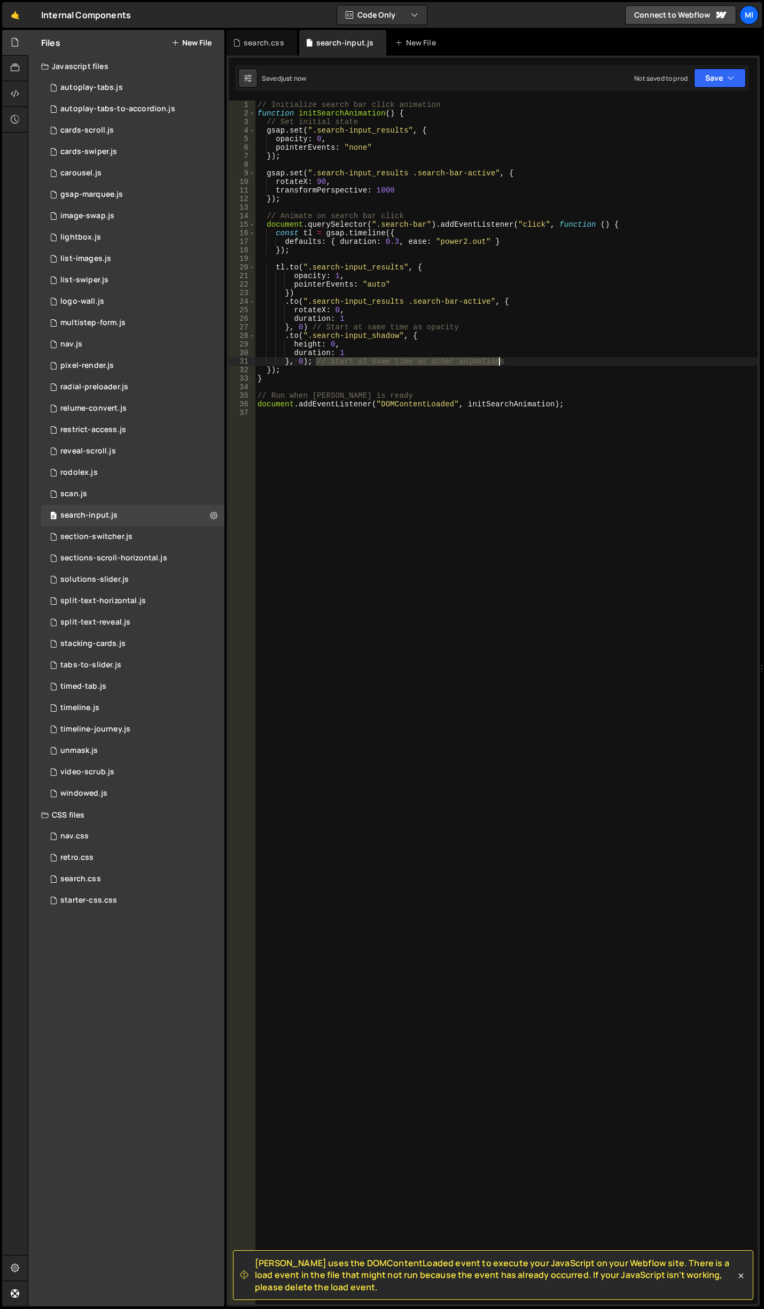
drag, startPoint x: 314, startPoint y: 361, endPoint x: 698, endPoint y: 364, distance: 384.4
click at [698, 364] on div "// Initialize search bar click animation function initSearchAnimation ( ) { // …" at bounding box center [507, 711] width 503 height 1221
drag, startPoint x: 314, startPoint y: 325, endPoint x: 478, endPoint y: 328, distance: 163.6
click at [478, 328] on div "// Initialize search bar click animation function initSearchAnimation ( ) { // …" at bounding box center [507, 711] width 503 height 1221
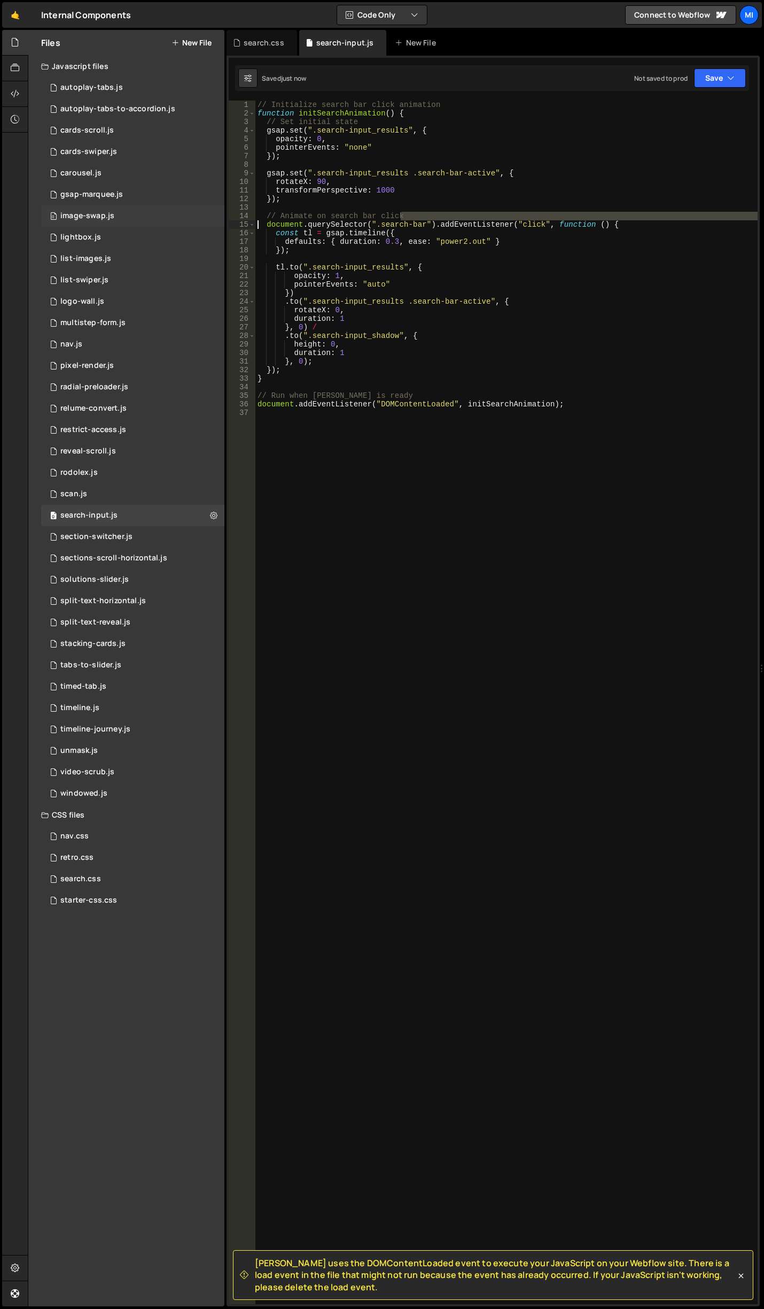
drag, startPoint x: 407, startPoint y: 215, endPoint x: 205, endPoint y: 221, distance: 201.6
click at [205, 221] on div "Files New File Javascript files 0 autoplay-tabs.js 0 0 autoplay-tabs-to-accordi…" at bounding box center [396, 668] width 737 height 1277
type textarea "// Animate on search bar click document.querySelector(".search-bar").addEventLi…"
click at [286, 210] on div "// Initialize search bar click animation function initSearchAnimation ( ) { // …" at bounding box center [507, 711] width 503 height 1221
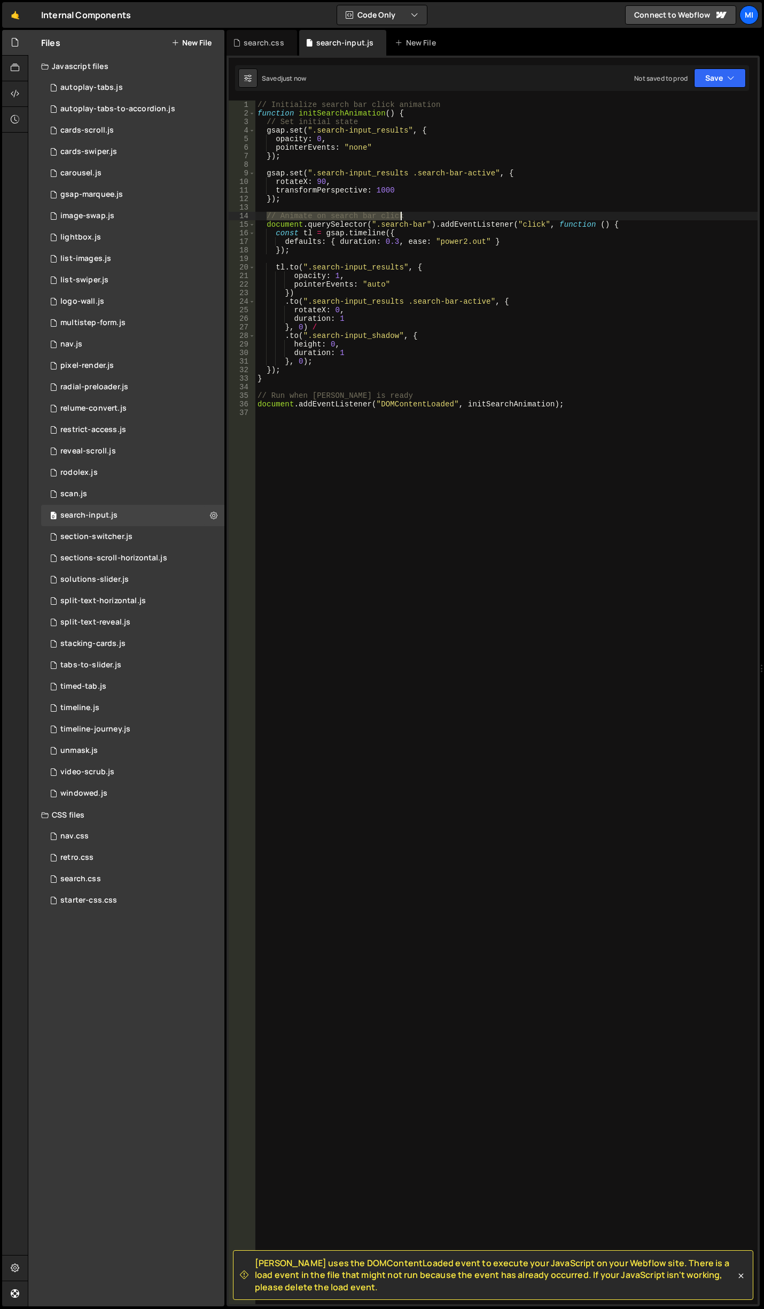
drag, startPoint x: 267, startPoint y: 213, endPoint x: 488, endPoint y: 219, distance: 220.4
click at [488, 219] on div "// Initialize search bar click animation function initSearchAnimation ( ) { // …" at bounding box center [507, 711] width 503 height 1221
type textarea "// Animate on search bar click"
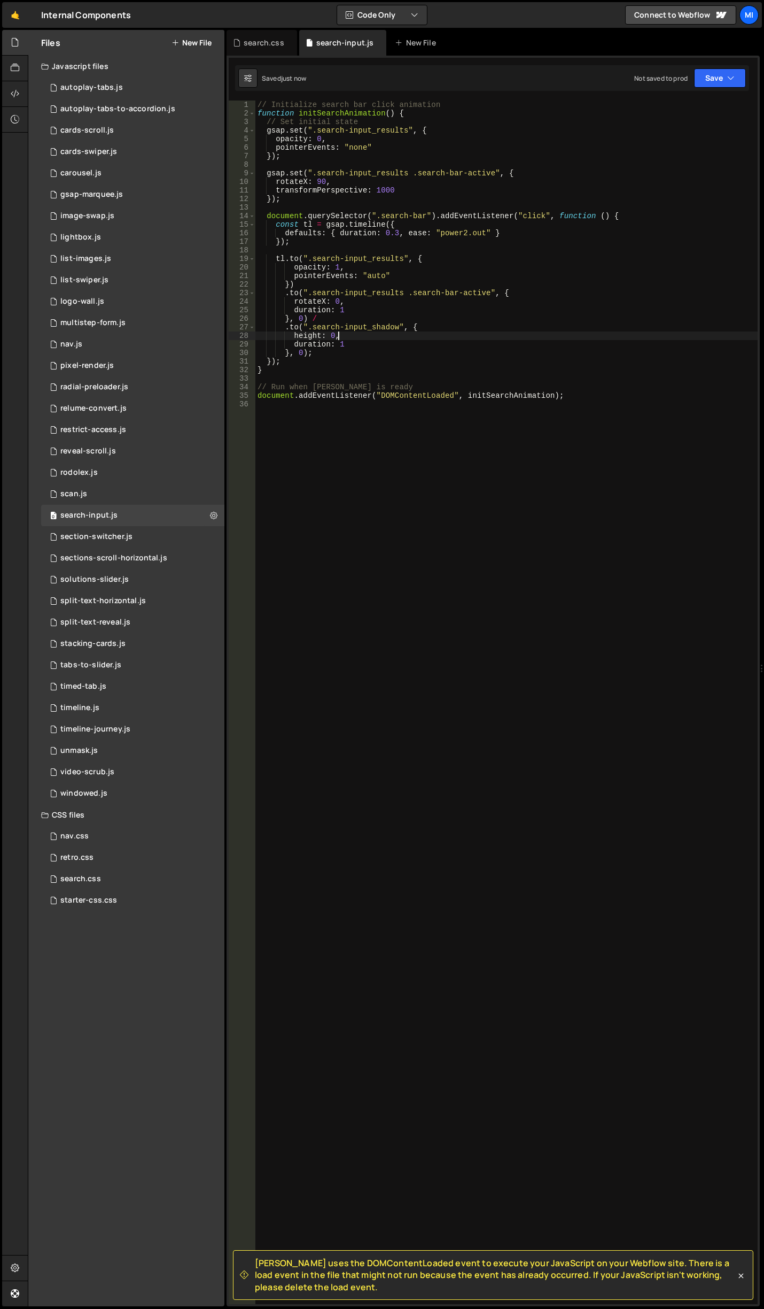
click at [404, 338] on div "// Initialize search bar click animation function initSearchAnimation ( ) { // …" at bounding box center [507, 711] width 503 height 1221
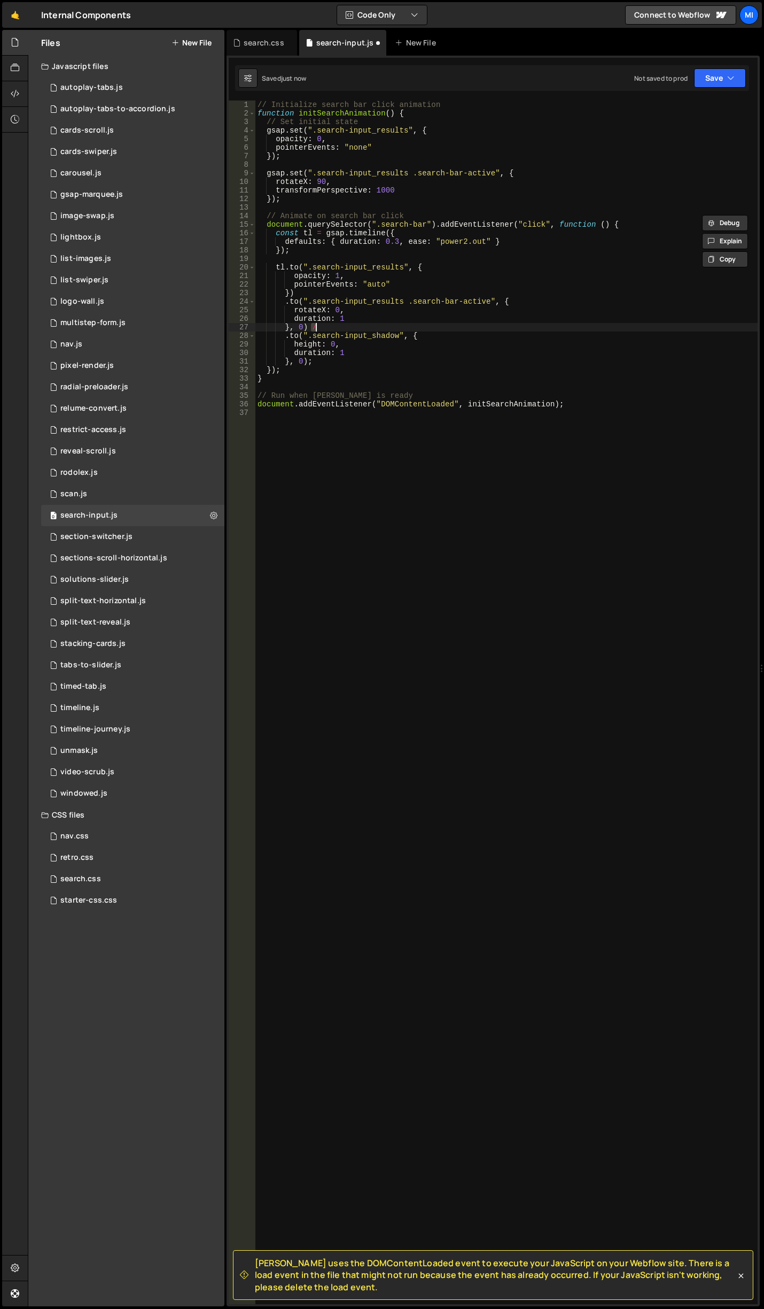
drag, startPoint x: 311, startPoint y: 329, endPoint x: 332, endPoint y: 328, distance: 21.4
click at [332, 328] on div "// Initialize search bar click animation function initSearchAnimation ( ) { // …" at bounding box center [507, 711] width 503 height 1221
type textarea "}, 0)"
click at [435, 466] on div "// Initialize search bar click animation function initSearchAnimation ( ) { // …" at bounding box center [507, 711] width 503 height 1221
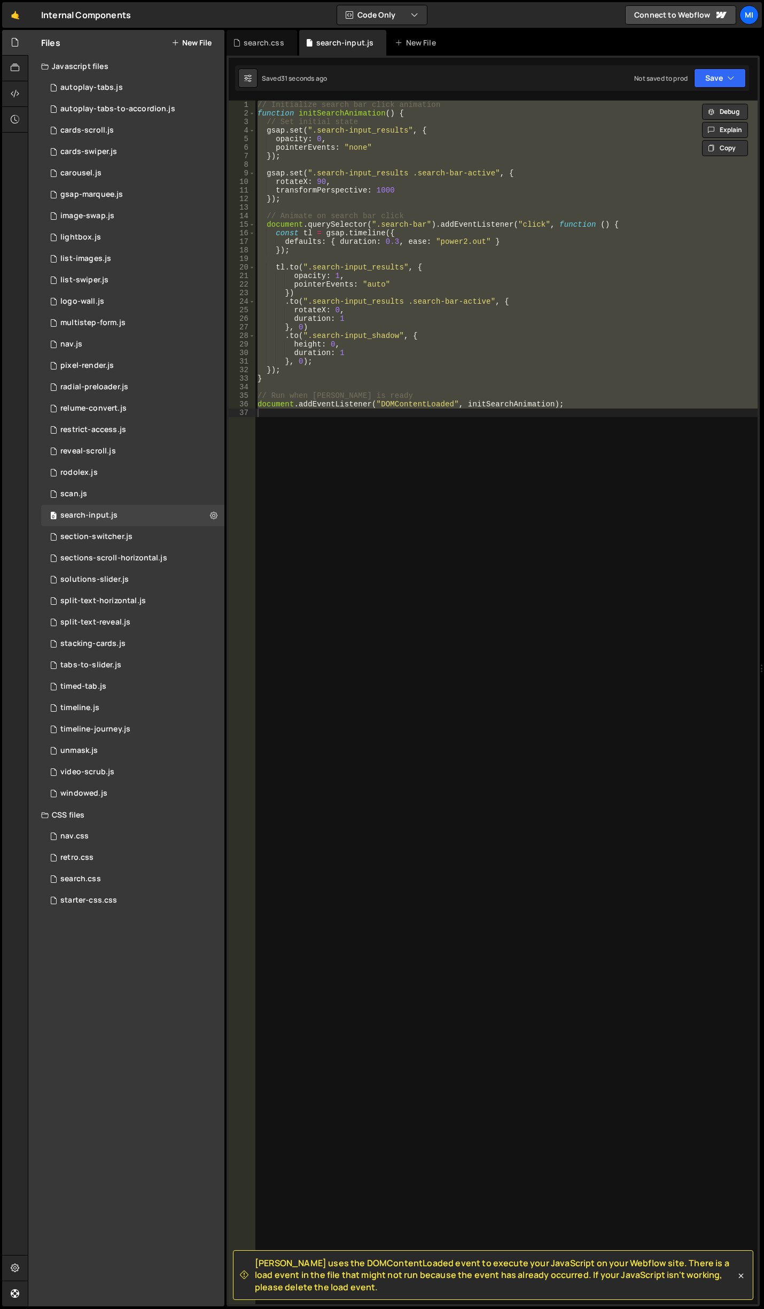
drag, startPoint x: 373, startPoint y: 276, endPoint x: 374, endPoint y: 262, distance: 13.9
click at [373, 276] on div "// Initialize search bar click animation function initSearchAnimation ( ) { // …" at bounding box center [507, 702] width 503 height 1203
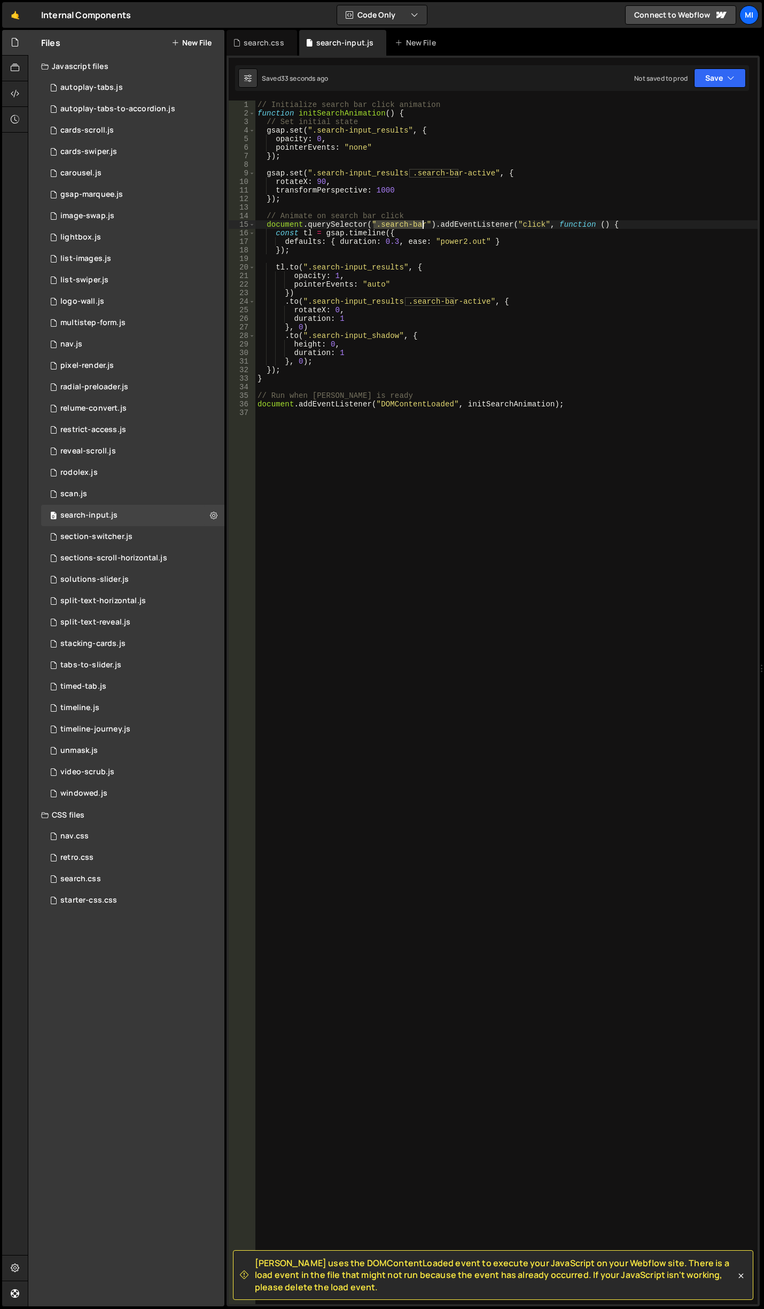
drag, startPoint x: 375, startPoint y: 224, endPoint x: 424, endPoint y: 222, distance: 49.2
click at [424, 222] on div "// Initialize search bar click animation function initSearchAnimation ( ) { // …" at bounding box center [507, 711] width 503 height 1221
type textarea "document.querySelector(".search-bar").addEventListener("click", function () {"
click at [269, 45] on div "search.css" at bounding box center [264, 42] width 41 height 11
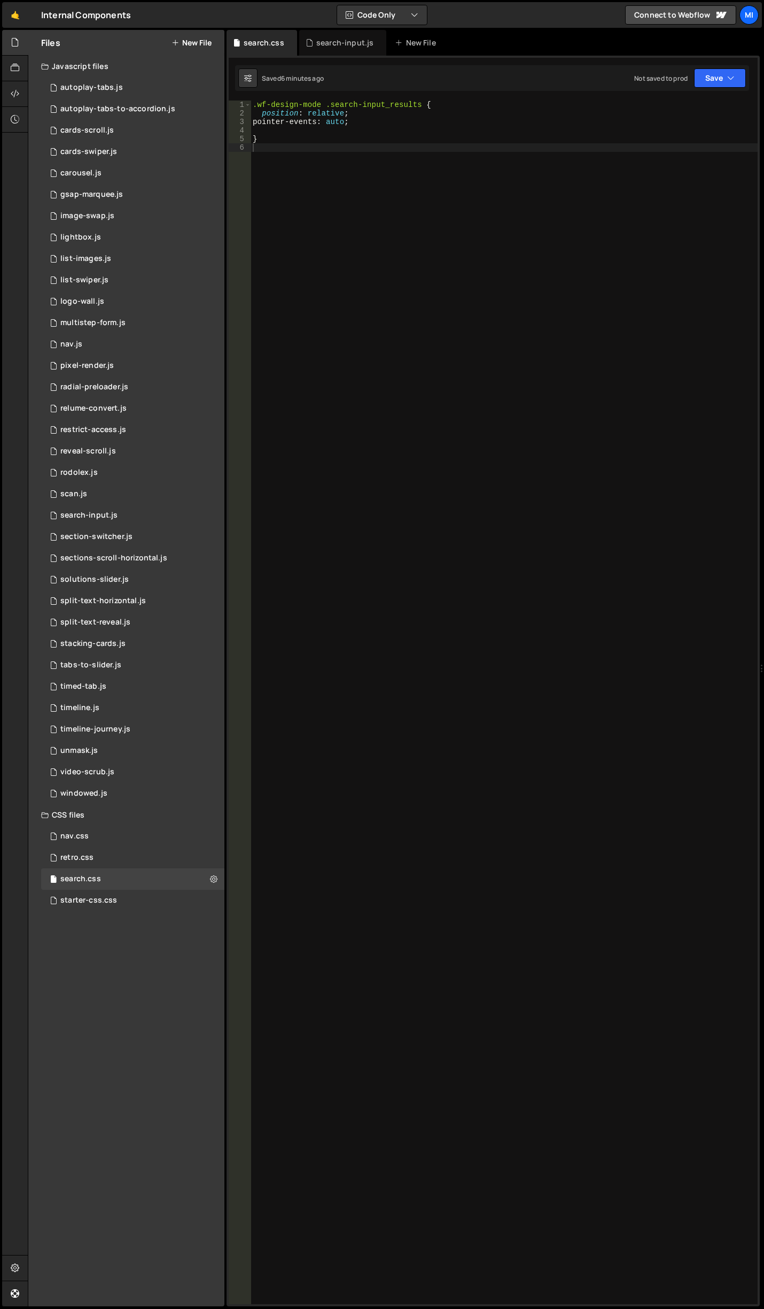
click at [366, 192] on div ".wf-design-mode .search-input_results { position : relative ; pointer-events : …" at bounding box center [504, 711] width 507 height 1221
paste textarea "type="text">"
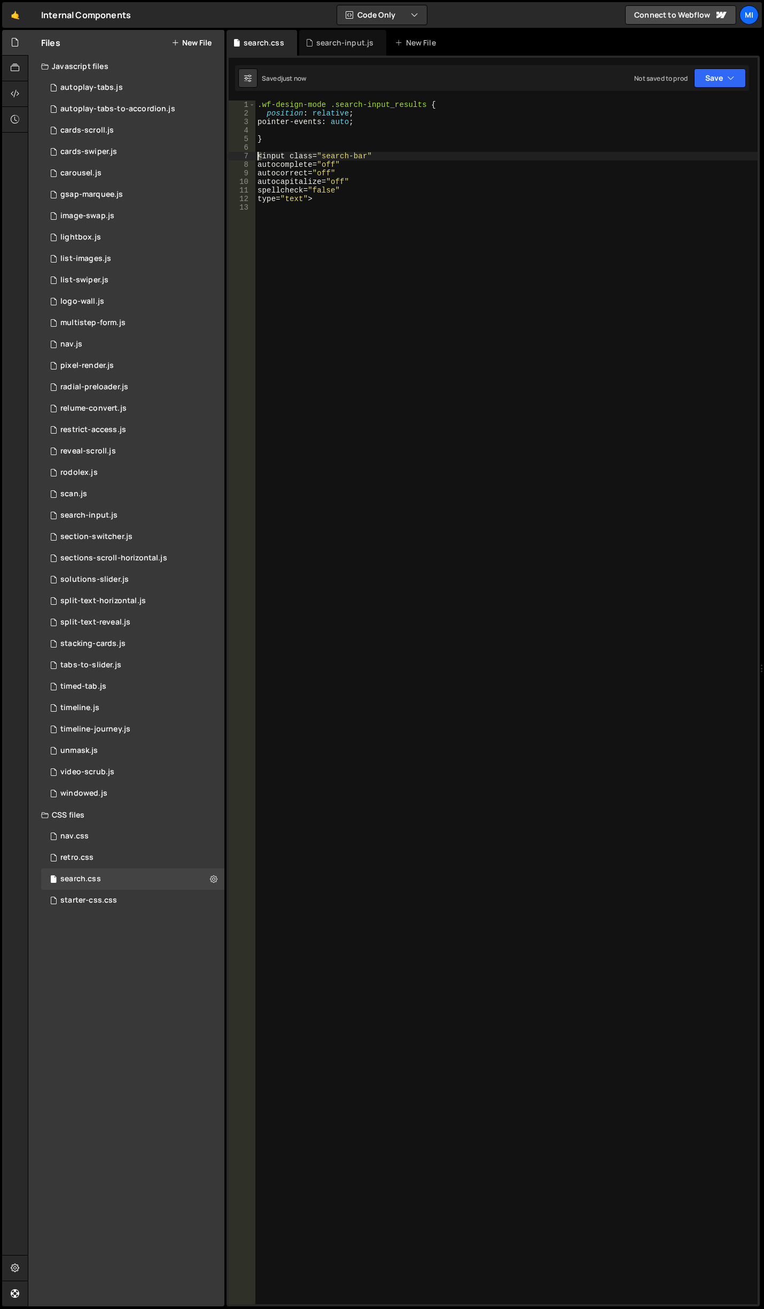
drag, startPoint x: 264, startPoint y: 156, endPoint x: 239, endPoint y: 155, distance: 24.6
click at [239, 155] on div "spellcheck="false" 1 2 3 4 5 6 7 8 9 10 11 12 13 .wf-design-mode .search-input_…" at bounding box center [493, 702] width 529 height 1203
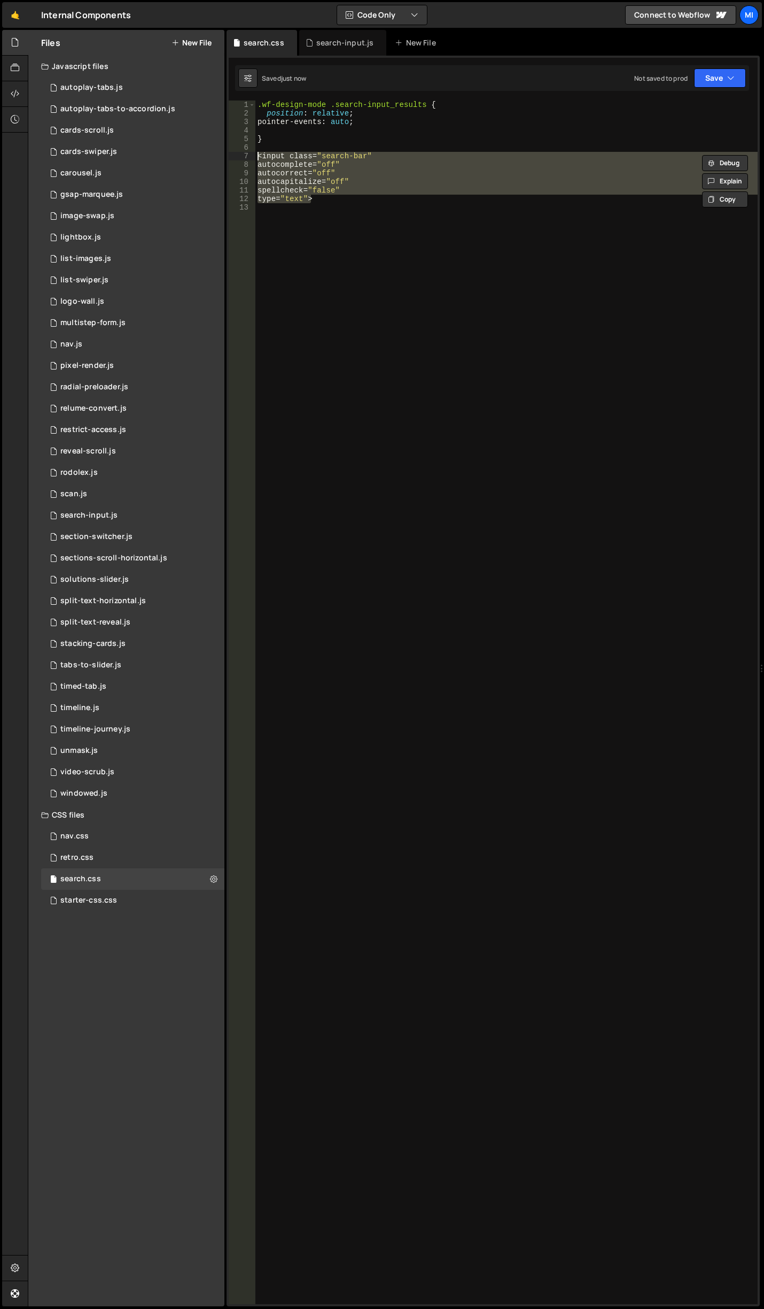
drag, startPoint x: 331, startPoint y: 195, endPoint x: 238, endPoint y: 156, distance: 101.1
click at [238, 156] on div "<input class="search-bar" 1 2 3 4 5 6 7 8 9 10 11 12 13 .wf-design-mode .search…" at bounding box center [493, 702] width 529 height 1203
type textarea "<input class="search-bar" autocomplete="off""
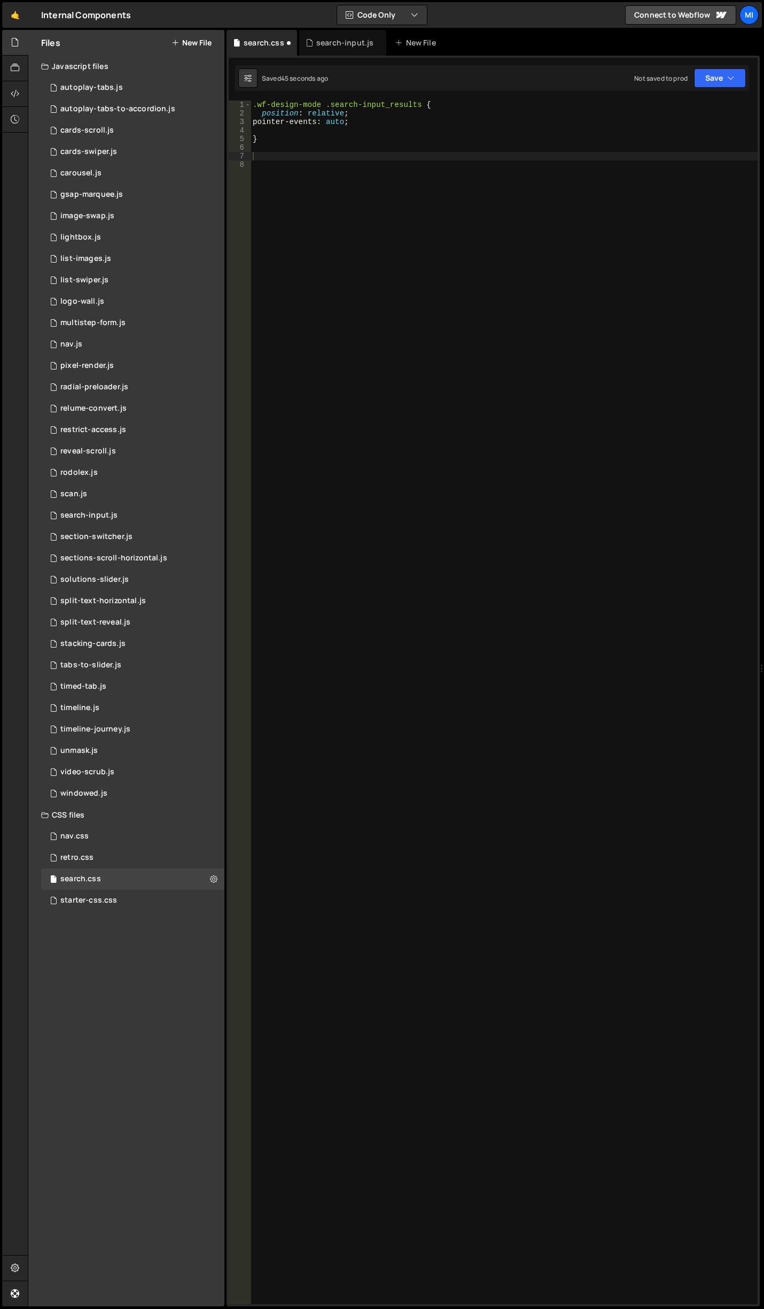
click at [493, 211] on div ".wf-design-mode .search-input_results { position : relative ; pointer-events : …" at bounding box center [504, 711] width 507 height 1221
click at [339, 43] on div "search-input.js" at bounding box center [344, 42] width 57 height 11
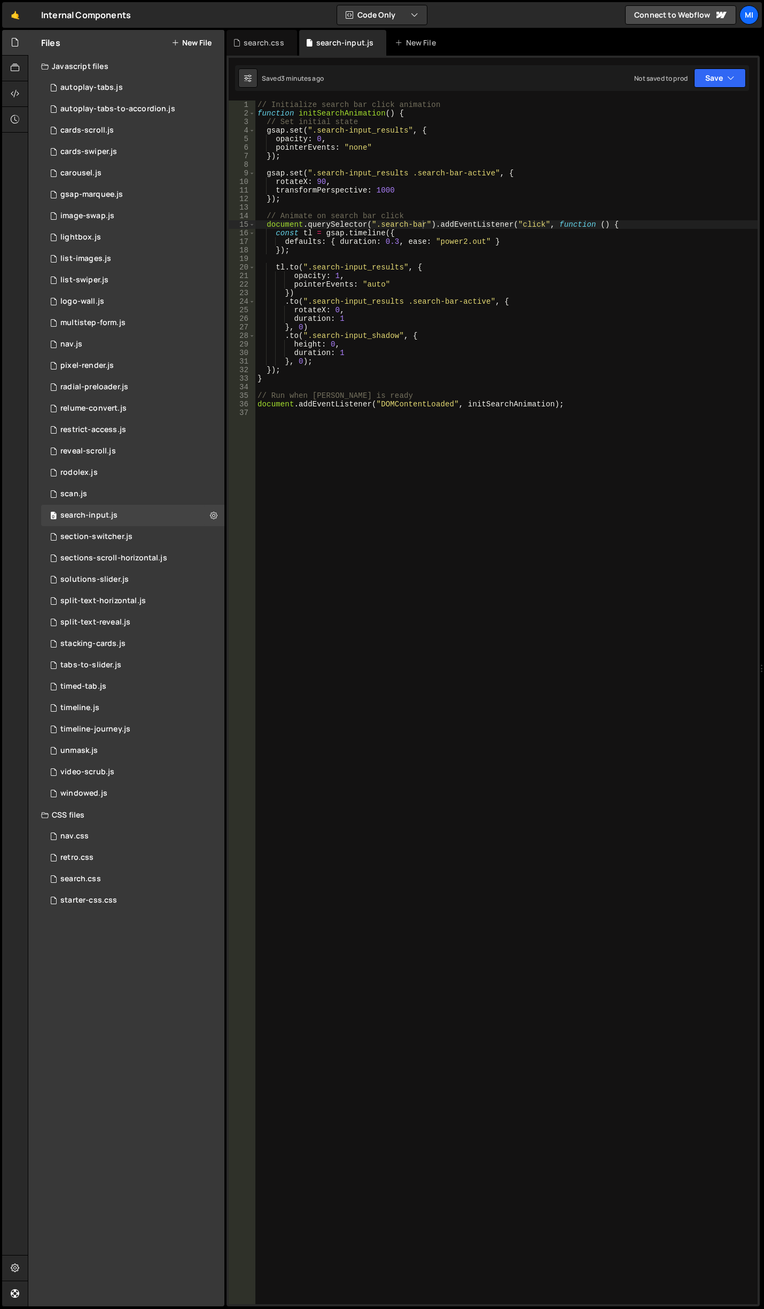
click at [381, 497] on div "// Initialize search bar click animation function initSearchAnimation ( ) { // …" at bounding box center [507, 711] width 503 height 1221
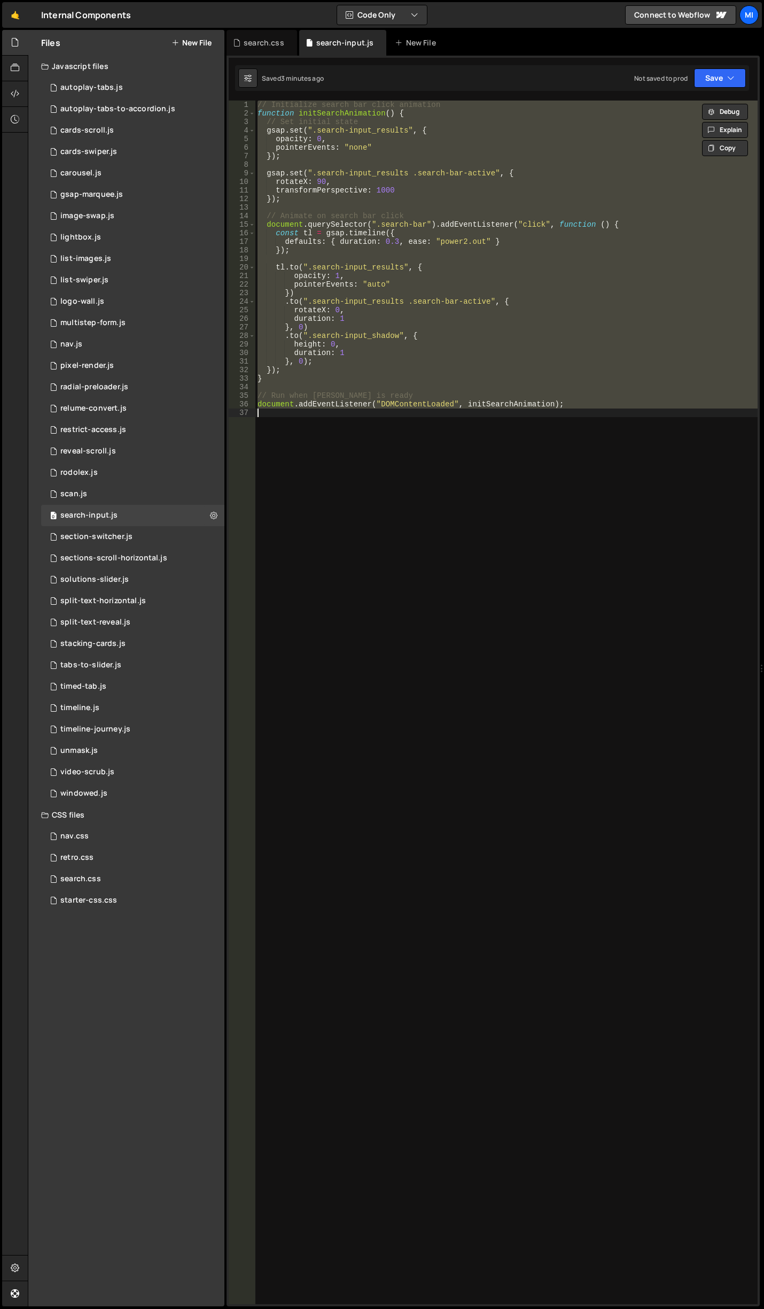
paste textarea
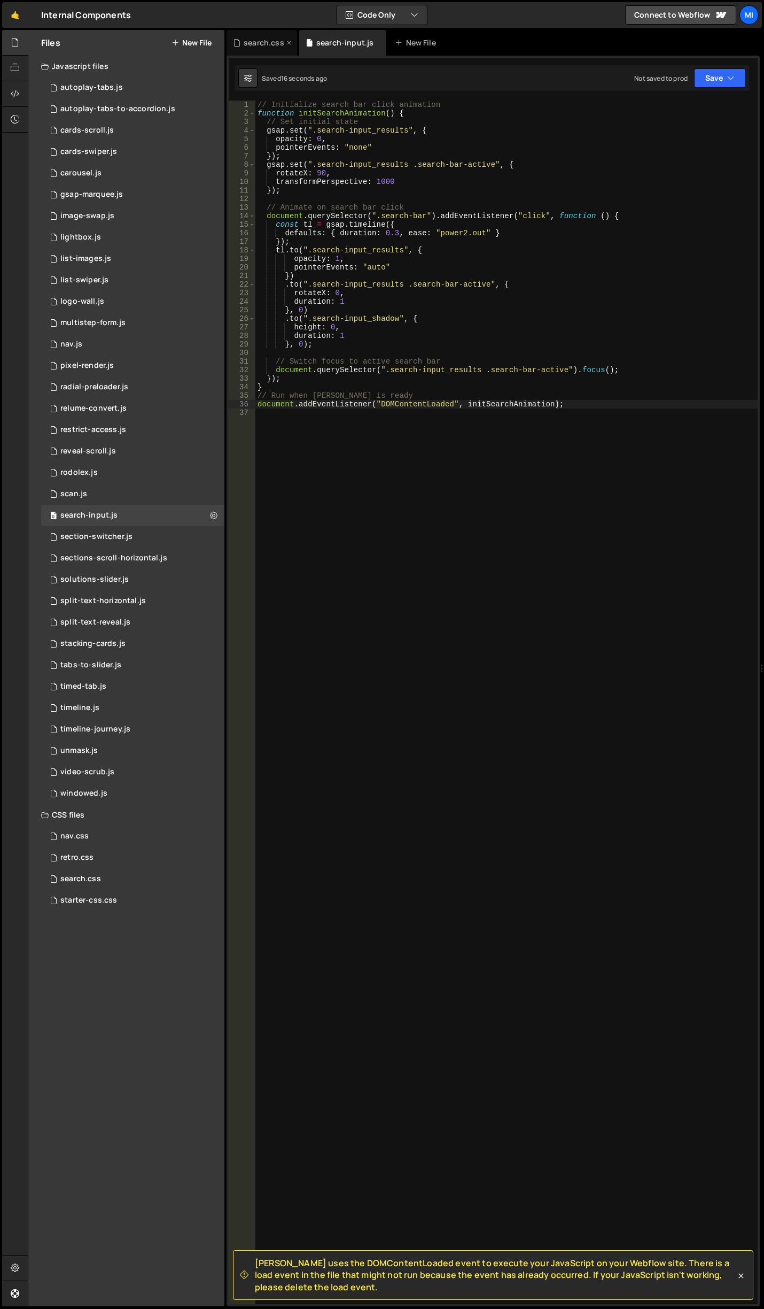
click at [265, 53] on div "search.css" at bounding box center [262, 43] width 71 height 26
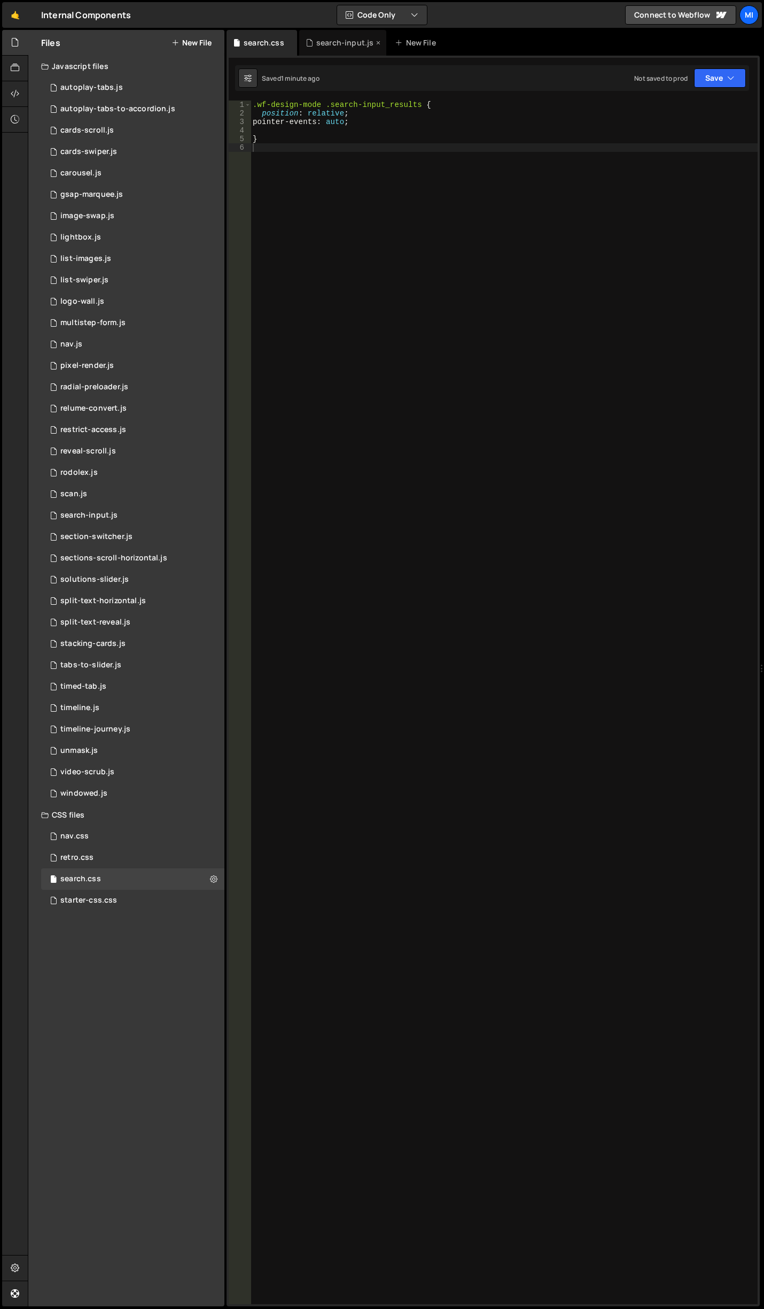
click at [328, 45] on div "search-input.js" at bounding box center [344, 42] width 57 height 11
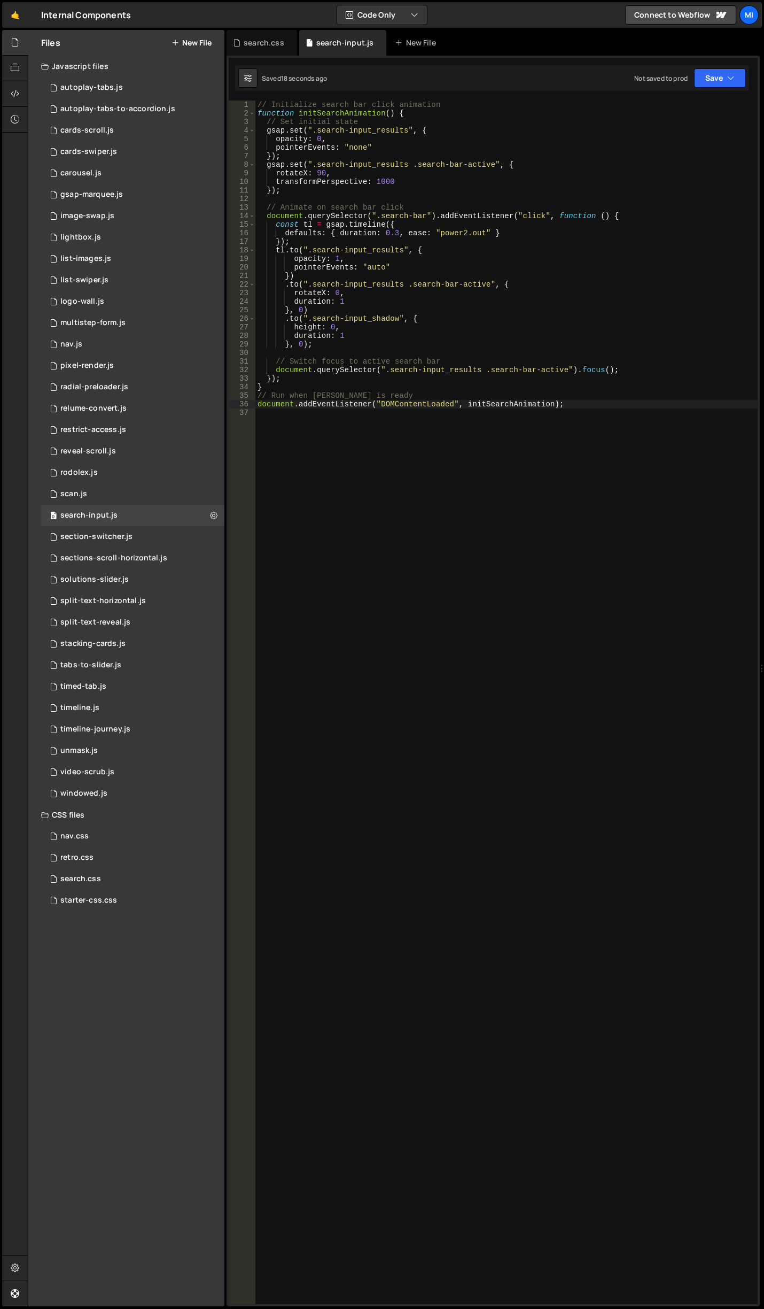
click at [350, 306] on div "// Initialize search bar click animation function initSearchAnimation ( ) { // …" at bounding box center [507, 711] width 503 height 1221
click at [358, 294] on div "// Initialize search bar click animation function initSearchAnimation ( ) { // …" at bounding box center [507, 711] width 503 height 1221
click at [368, 303] on div "// Initialize search bar click animation function initSearchAnimation ( ) { // …" at bounding box center [507, 711] width 503 height 1221
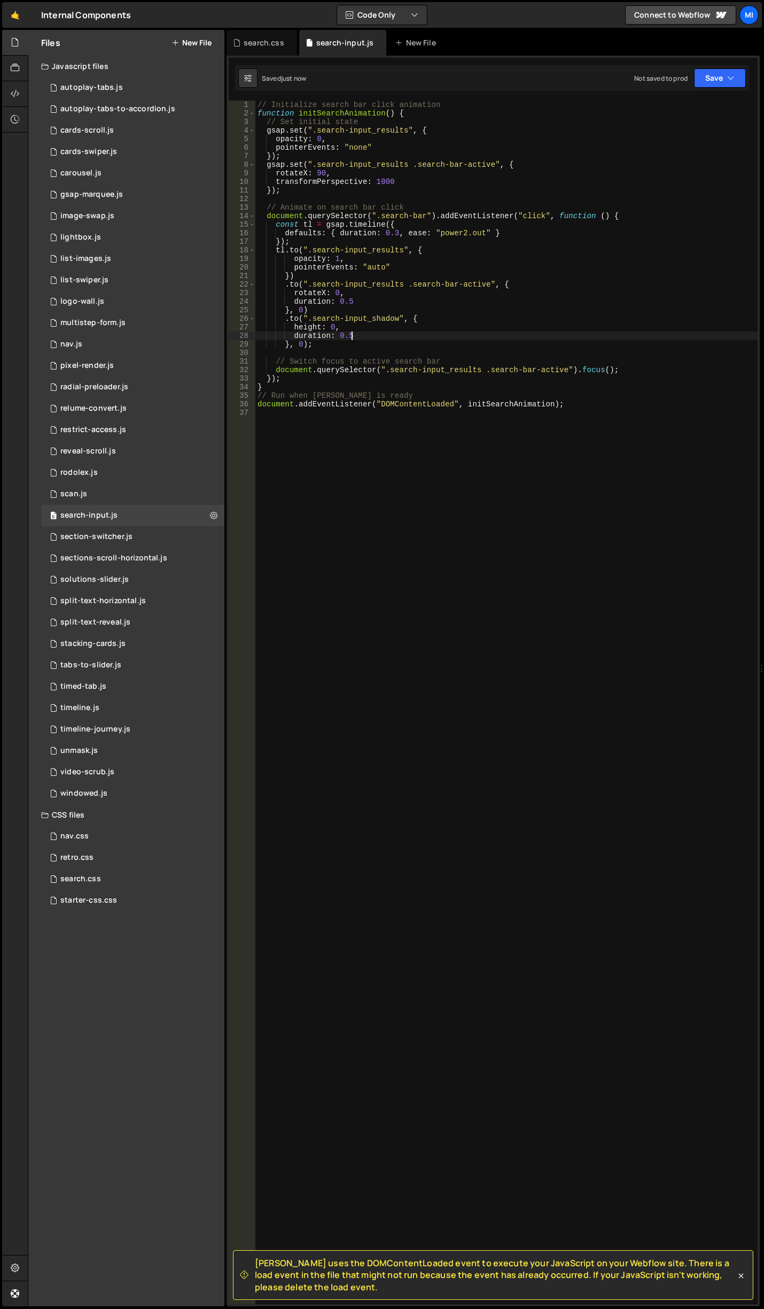
type textarea "duration: 0.5"
